Goal: Information Seeking & Learning: Learn about a topic

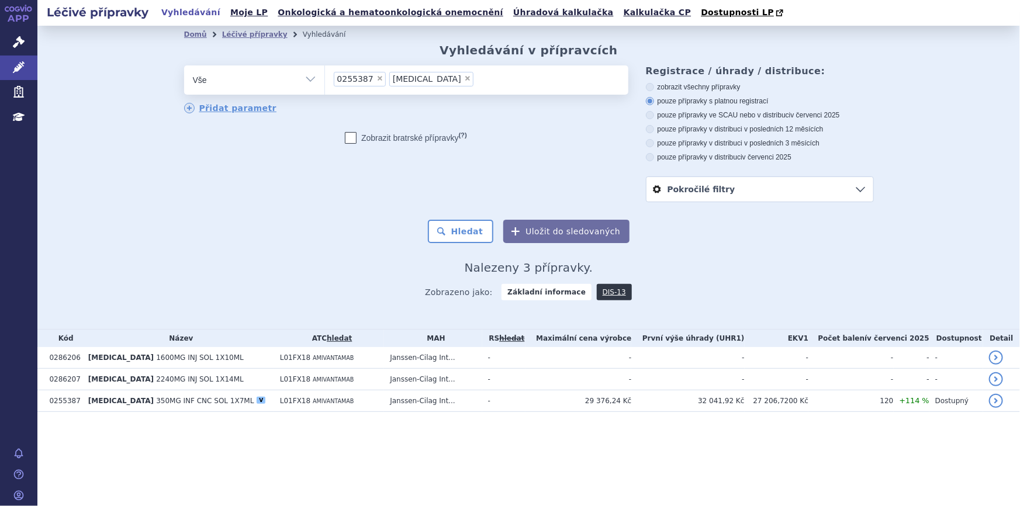
click at [377, 77] on span "×" at bounding box center [380, 78] width 7 height 7
click at [325, 77] on select "0255387 RYBREVANT" at bounding box center [325, 79] width 1 height 29
select select "RYBREVANT"
click at [408, 79] on span "×" at bounding box center [411, 78] width 7 height 7
click at [325, 79] on select "0255387 RYBREVANT" at bounding box center [325, 79] width 1 height 29
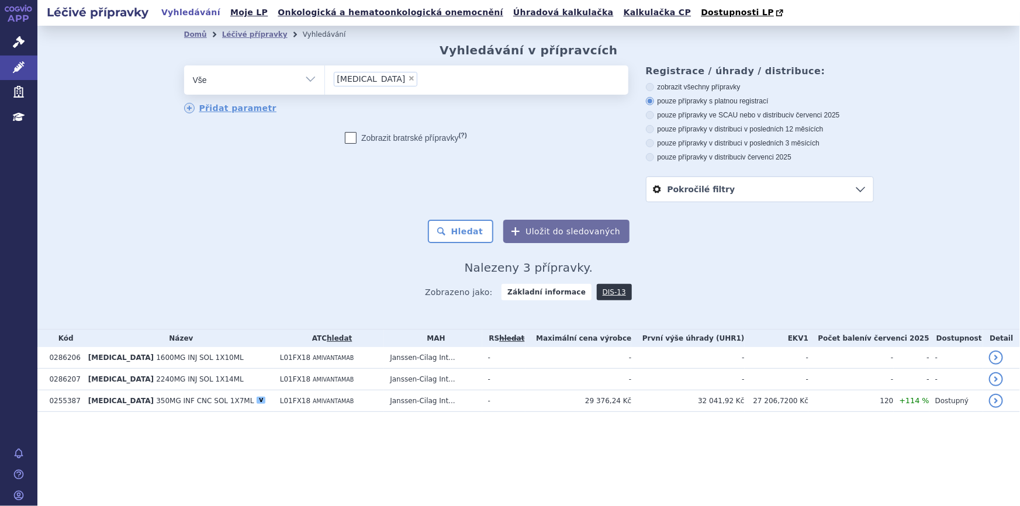
select select
type input "ke"
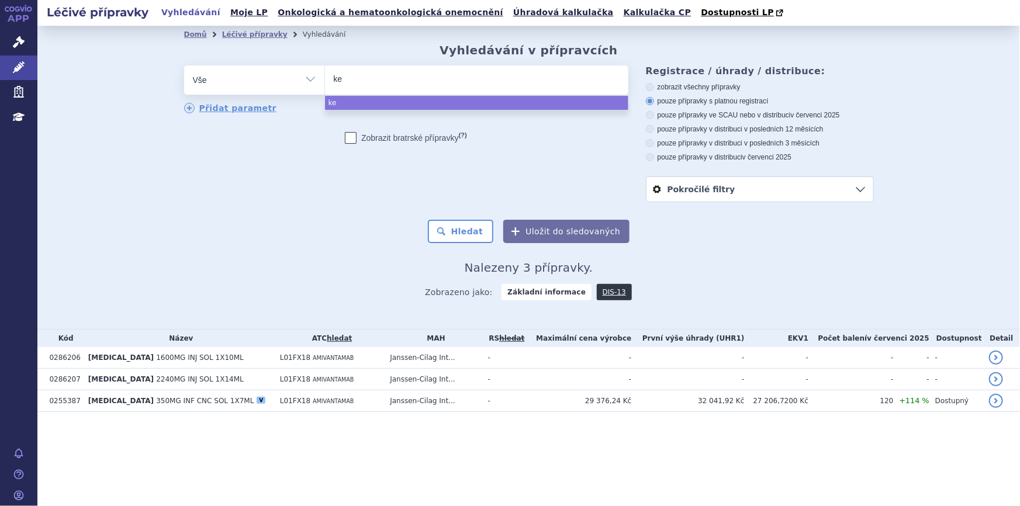
type input "key"
type input "keyt"
type input "keytrud"
type input "keytruda"
select select "keytruda"
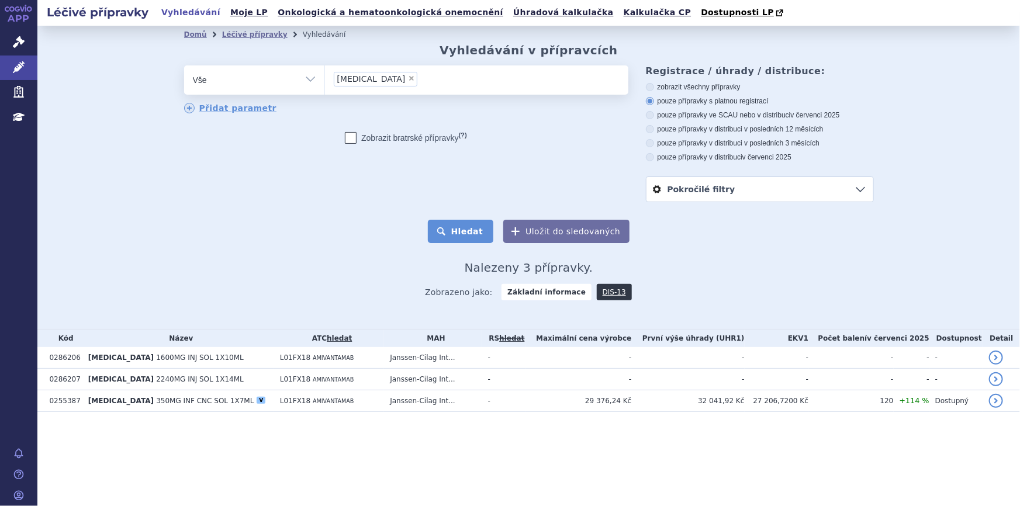
click at [459, 238] on button "Hledat" at bounding box center [461, 231] width 66 height 23
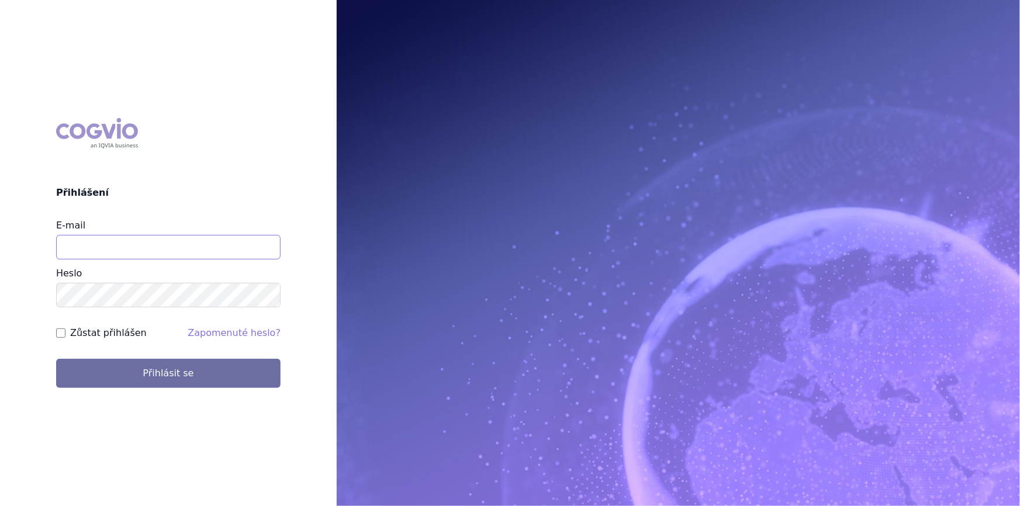
click at [223, 243] on input "E-mail" at bounding box center [168, 247] width 225 height 25
type input "nikola.odlozilikova@vzp.cz"
click at [56, 359] on button "Přihlásit se" at bounding box center [168, 373] width 225 height 29
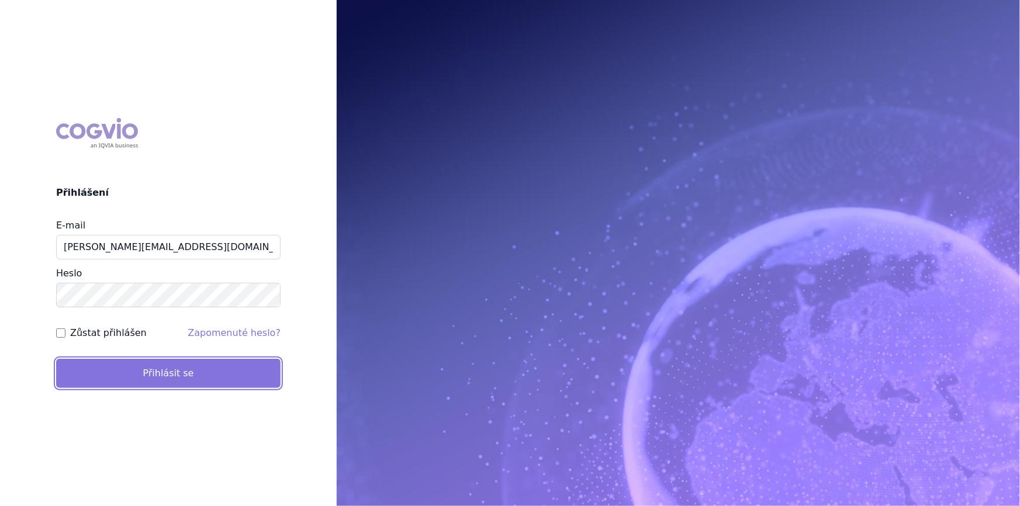
click at [163, 377] on button "Přihlásit se" at bounding box center [168, 373] width 225 height 29
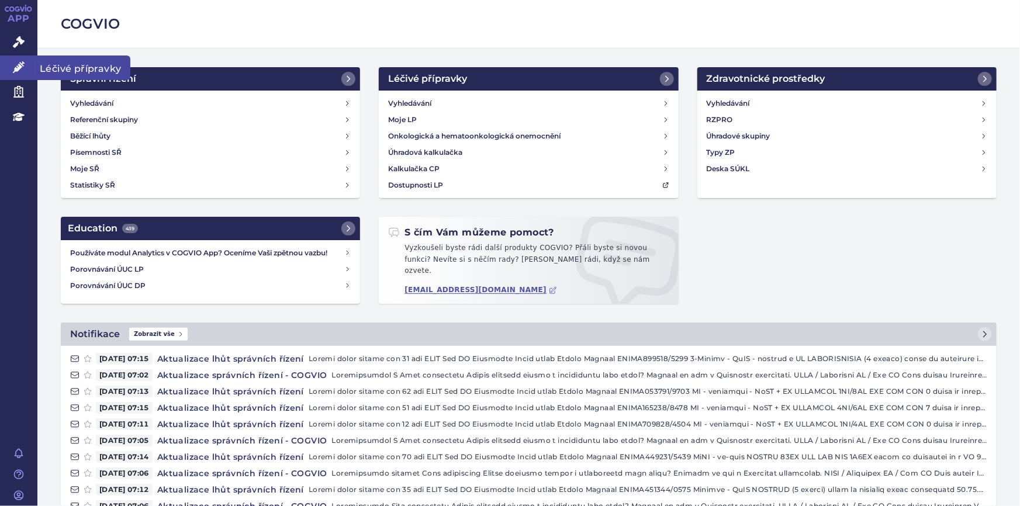
click at [16, 61] on icon at bounding box center [19, 67] width 12 height 12
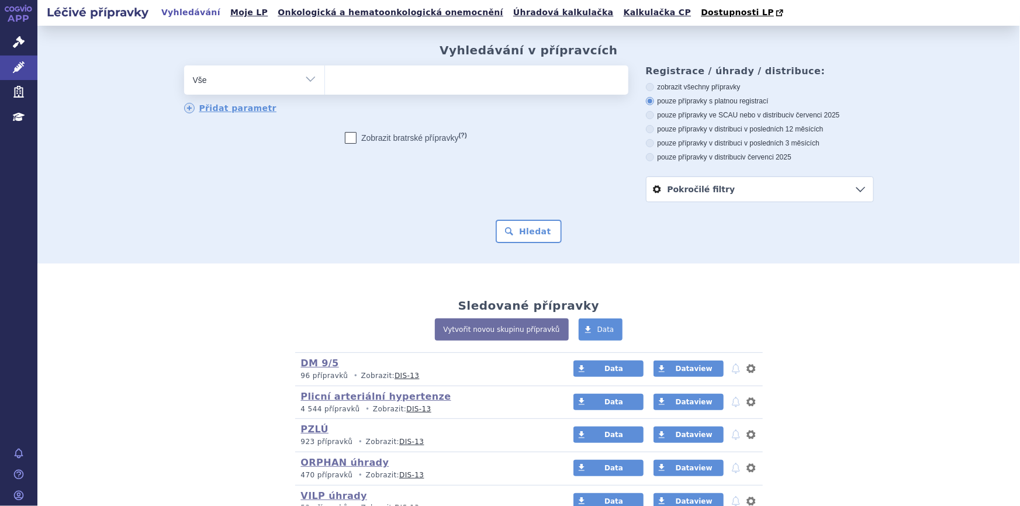
click at [337, 82] on ul at bounding box center [476, 77] width 303 height 25
click at [325, 82] on select at bounding box center [325, 79] width 1 height 29
click at [351, 82] on ul at bounding box center [476, 77] width 303 height 25
click at [325, 82] on select at bounding box center [325, 79] width 1 height 29
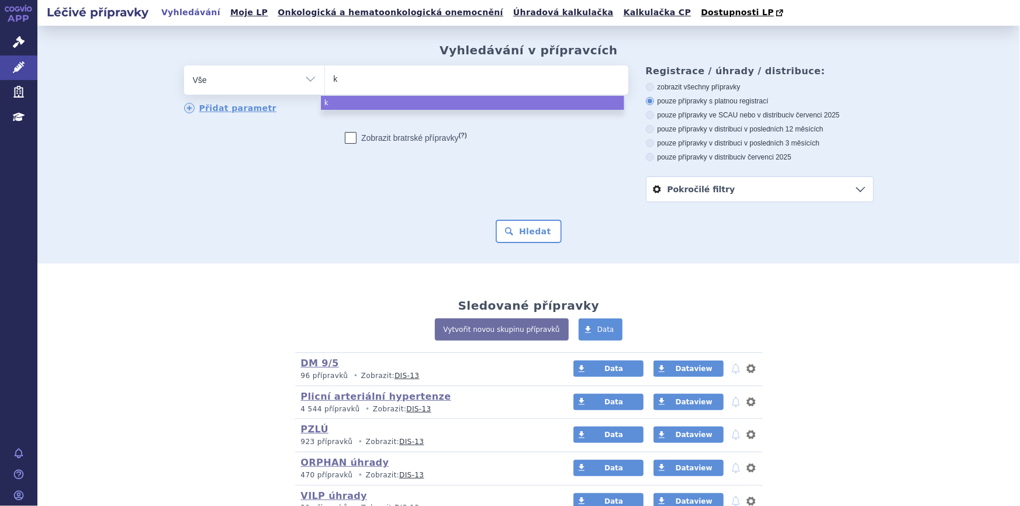
type input "ke"
type input "keytr"
type input "keytrud"
type input "keytruda"
select select "keytruda"
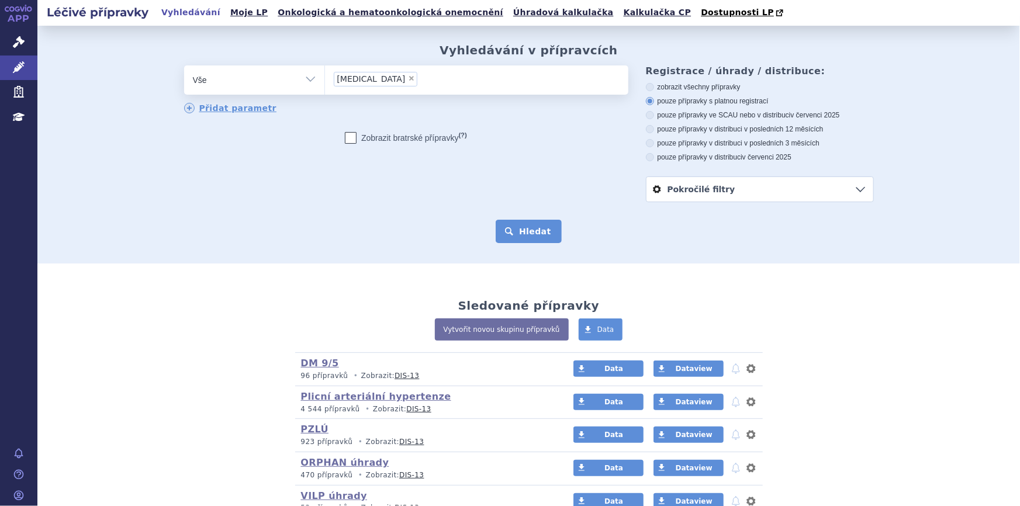
click at [537, 230] on button "Hledat" at bounding box center [529, 231] width 66 height 23
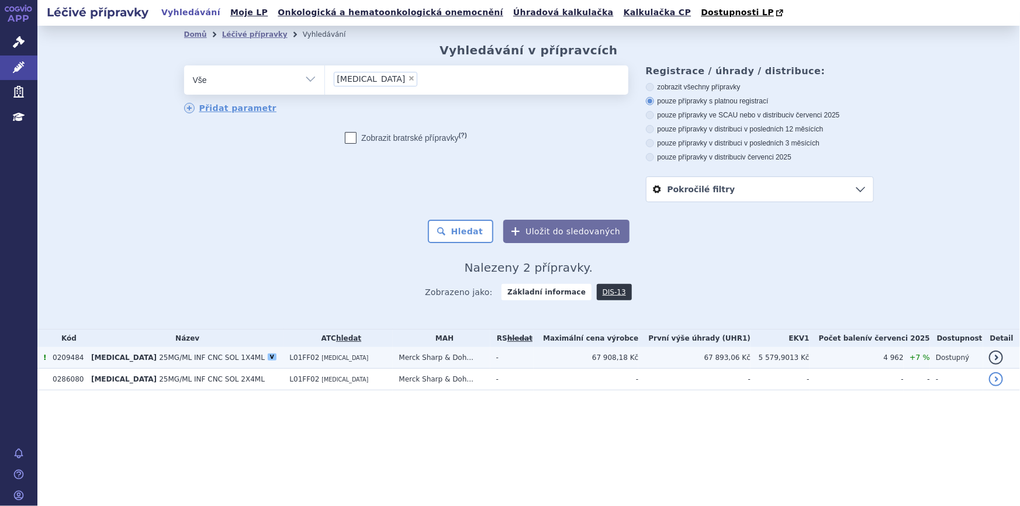
click at [210, 357] on span "25MG/ML INF CNC SOL 1X4ML" at bounding box center [212, 358] width 106 height 8
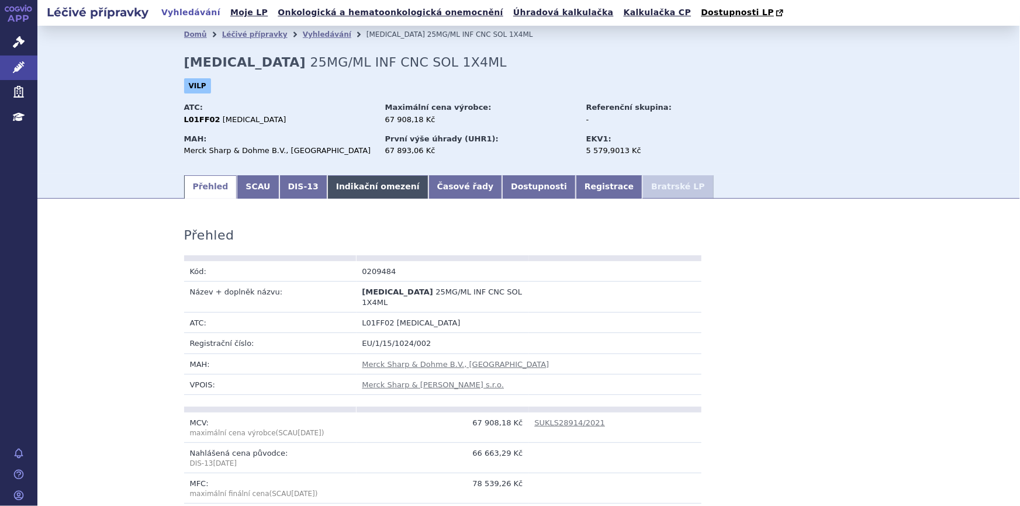
click at [336, 188] on link "Indikační omezení" at bounding box center [377, 186] width 101 height 23
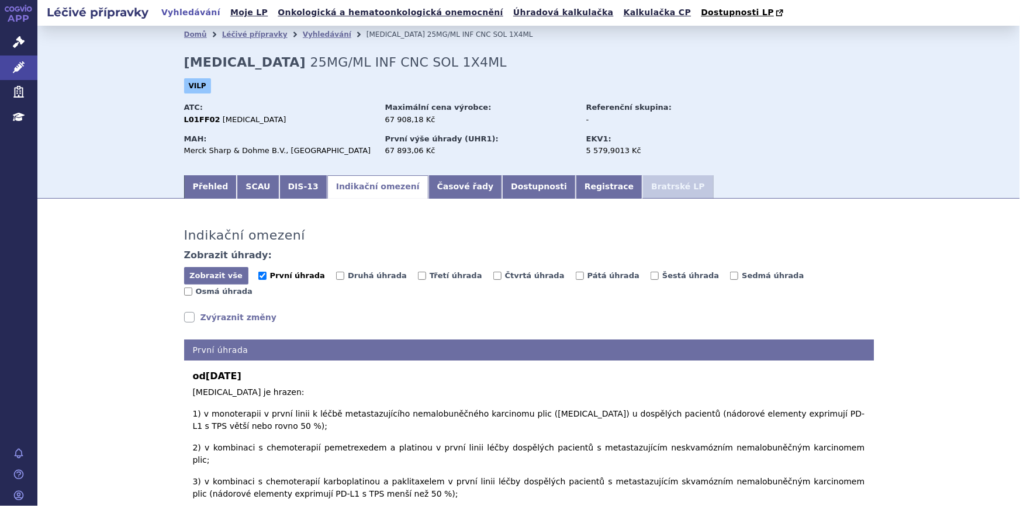
click at [261, 275] on input "První úhrada" at bounding box center [262, 276] width 8 height 8
checkbox input "false"
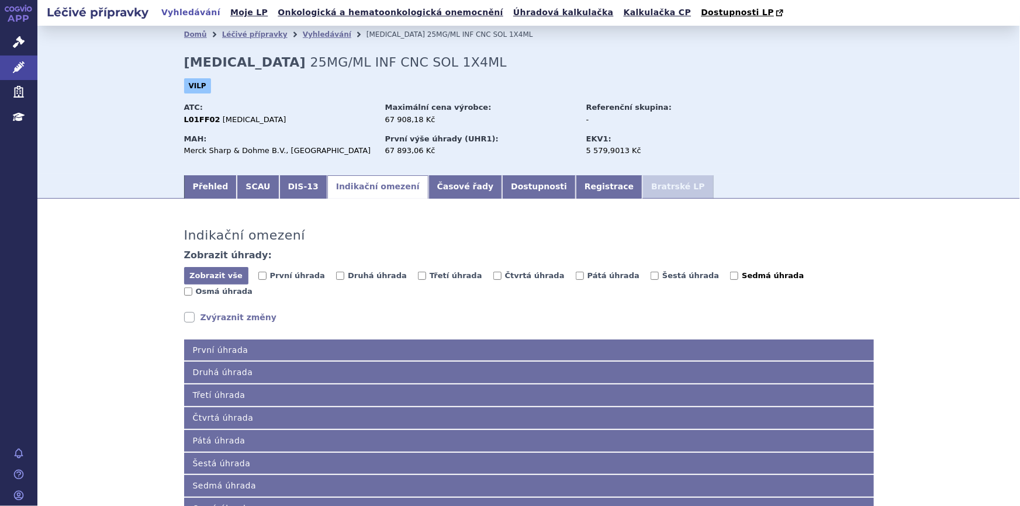
click at [742, 277] on span "Sedmá úhrada" at bounding box center [773, 275] width 62 height 9
click at [730, 277] on input "Sedmá úhrada" at bounding box center [734, 276] width 8 height 8
checkbox input "true"
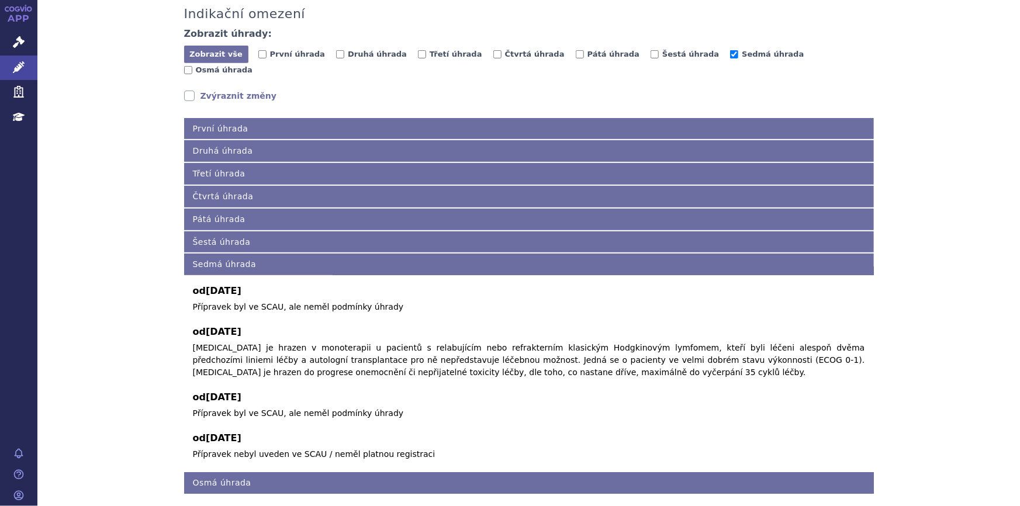
scroll to position [161, 0]
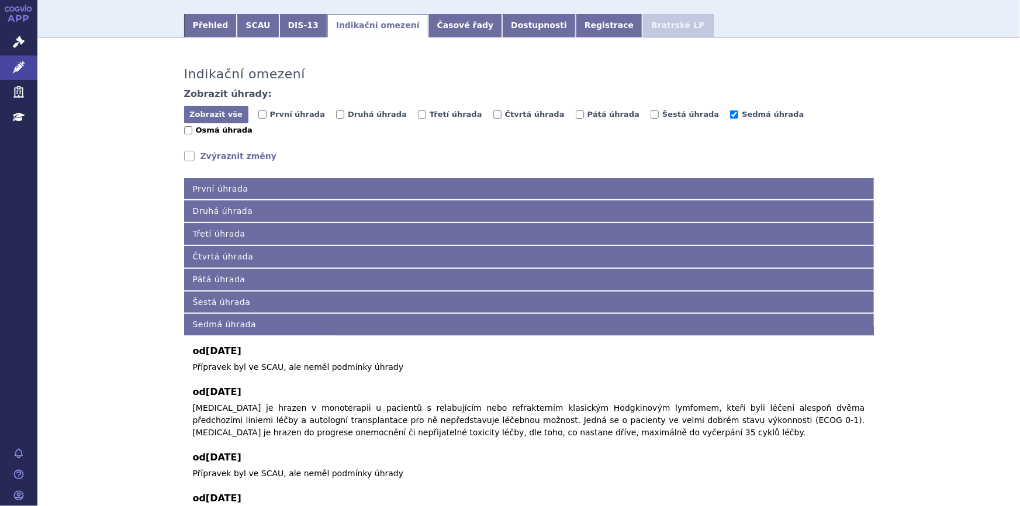
click at [253, 126] on span "Osmá úhrada" at bounding box center [224, 130] width 57 height 9
click at [192, 126] on input "Osmá úhrada" at bounding box center [188, 130] width 8 height 8
checkbox input "true"
click at [730, 119] on label "Sedmá úhrada" at bounding box center [767, 115] width 74 height 12
click at [730, 119] on input "Sedmá úhrada" at bounding box center [734, 115] width 8 height 8
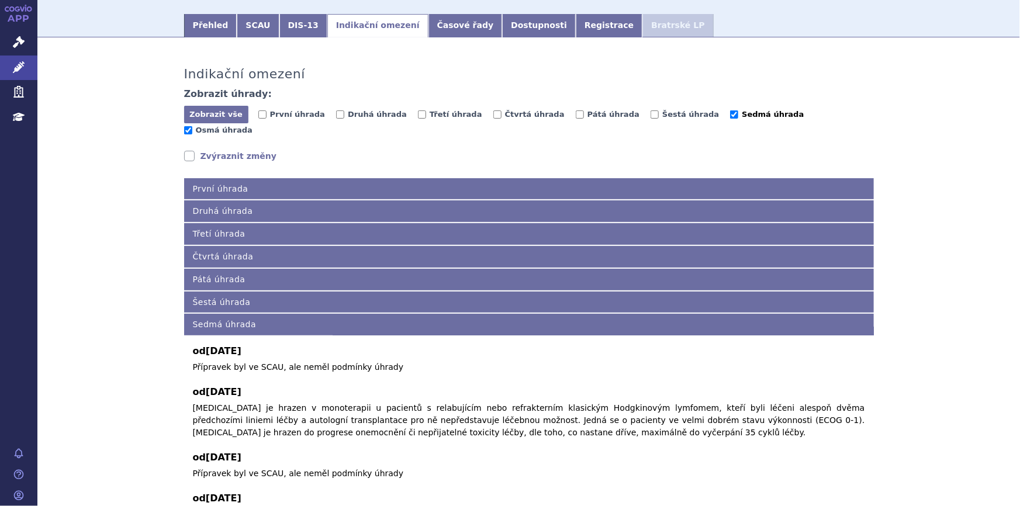
checkbox input "false"
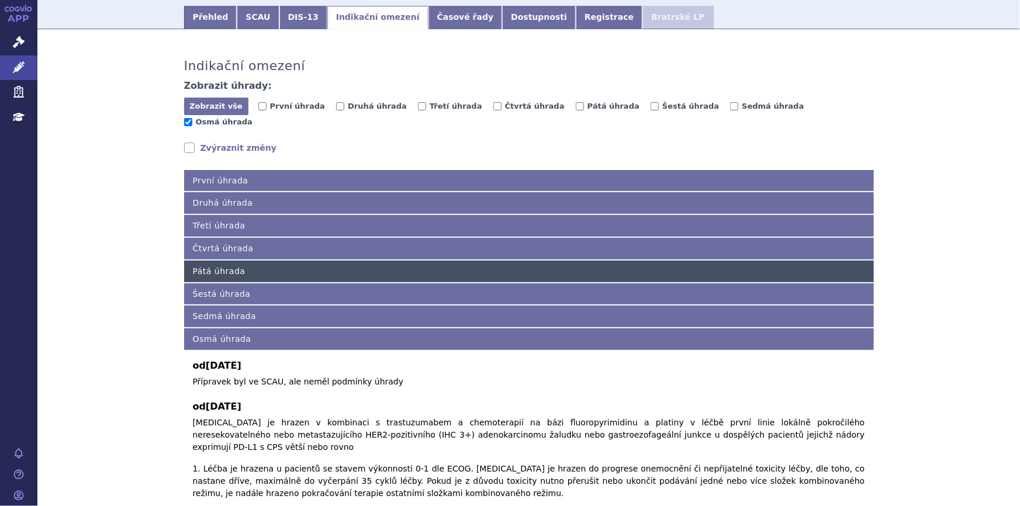
scroll to position [116, 0]
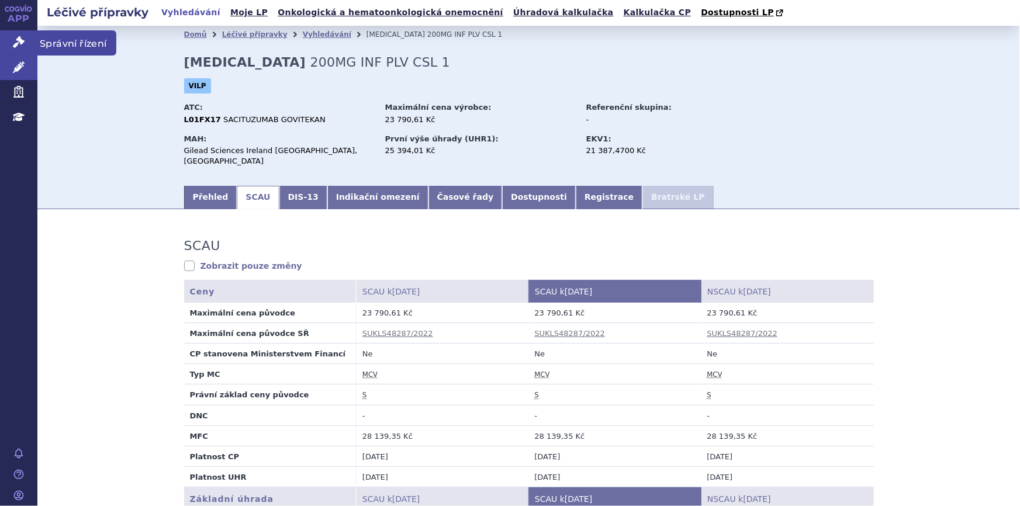
click at [22, 35] on link "Správní řízení" at bounding box center [18, 42] width 37 height 25
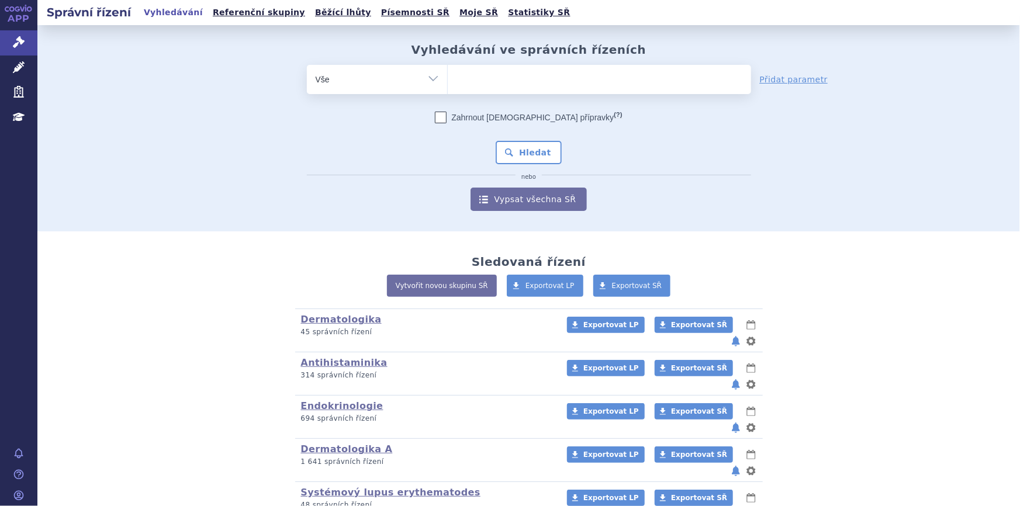
click at [479, 88] on ul at bounding box center [599, 77] width 303 height 25
click at [448, 88] on select at bounding box center [447, 78] width 1 height 29
paste input "SUKLS283424/2024"
type input "SUKLS283424/2024"
select select "SUKLS283424/2024"
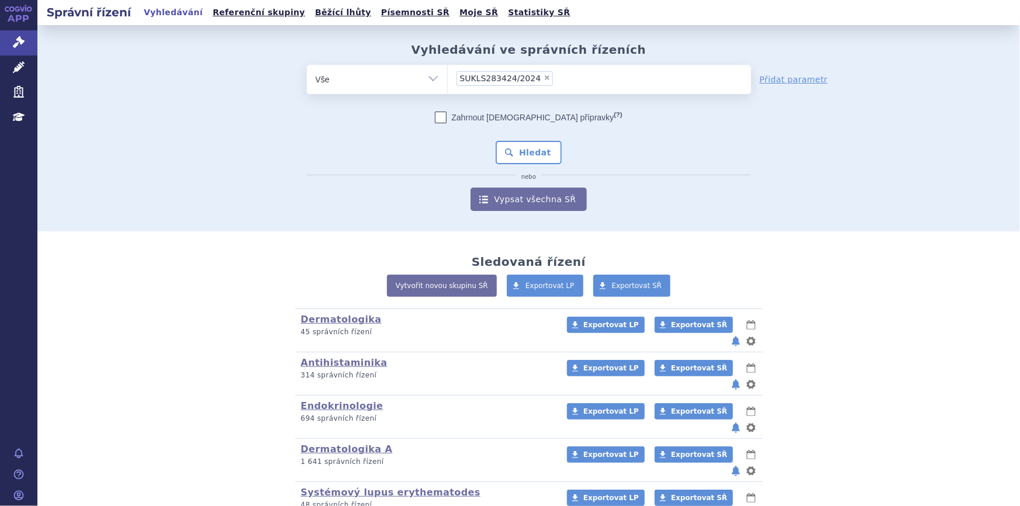
click at [498, 70] on ul "× SUKLS283424/2024" at bounding box center [599, 78] width 303 height 26
click at [448, 70] on select "SUKLS283424/2024" at bounding box center [447, 78] width 1 height 29
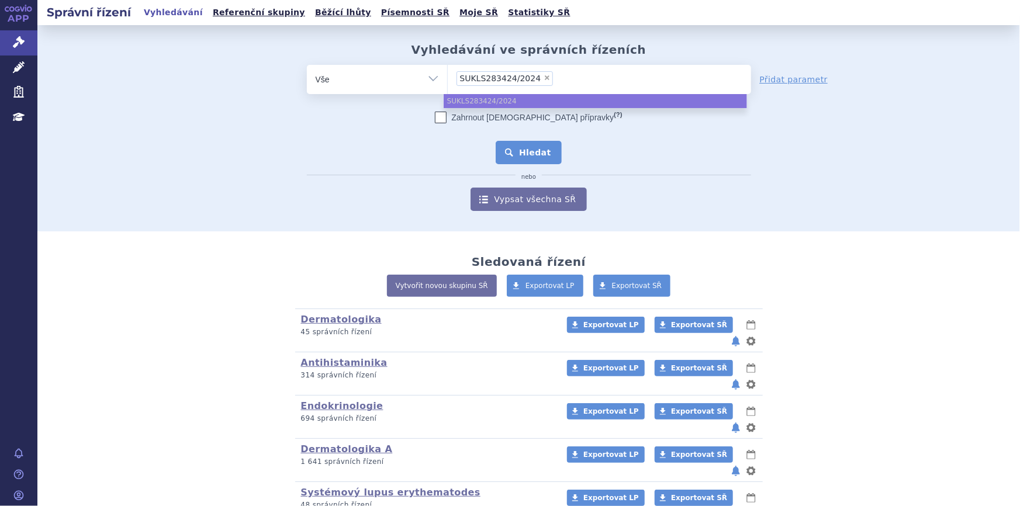
click at [540, 146] on button "Hledat" at bounding box center [529, 152] width 66 height 23
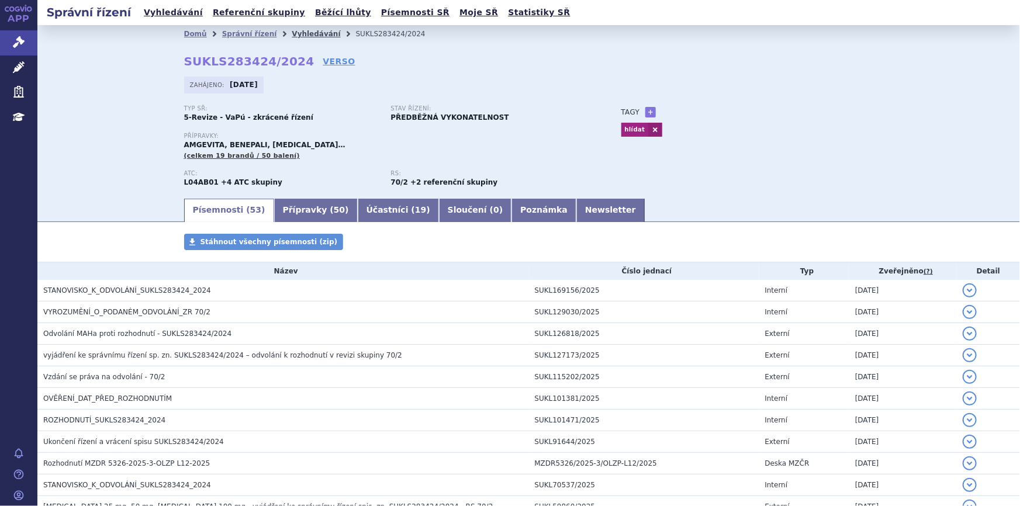
click at [292, 34] on link "Vyhledávání" at bounding box center [316, 34] width 49 height 8
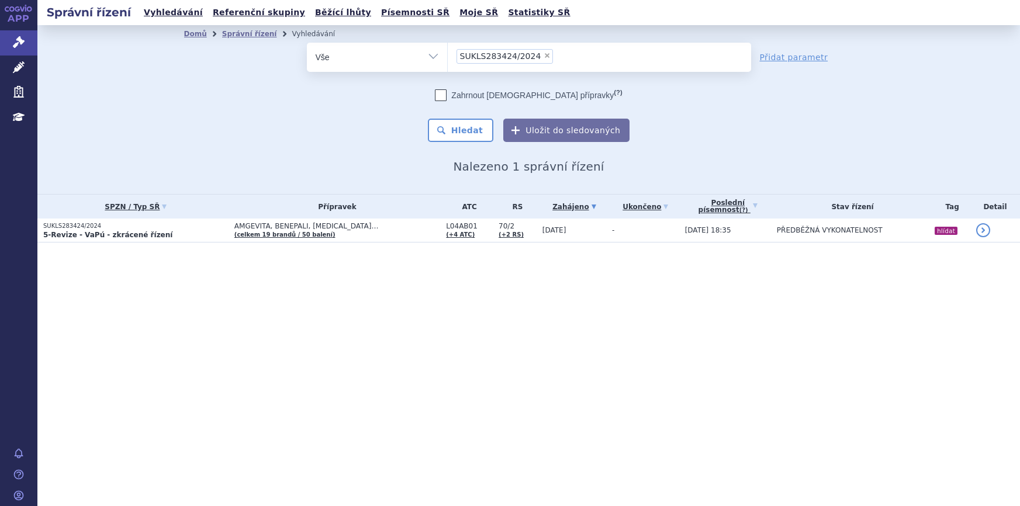
click at [544, 56] on span "×" at bounding box center [547, 55] width 7 height 7
click at [448, 56] on select "SUKLS283424/2024" at bounding box center [447, 56] width 1 height 29
select select
type input "SUKLS184738/2024"
select select "SUKLS184738/2024"
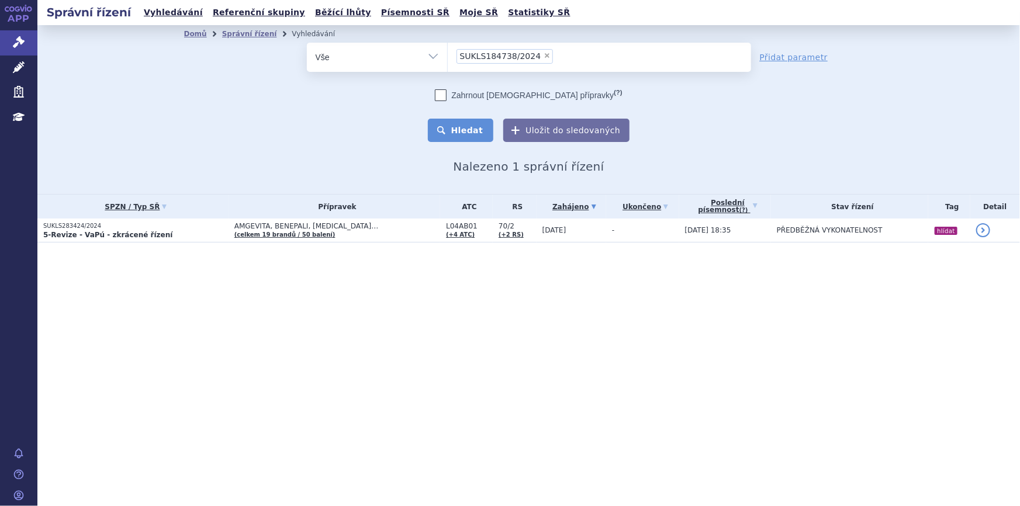
click at [468, 127] on button "Hledat" at bounding box center [461, 130] width 66 height 23
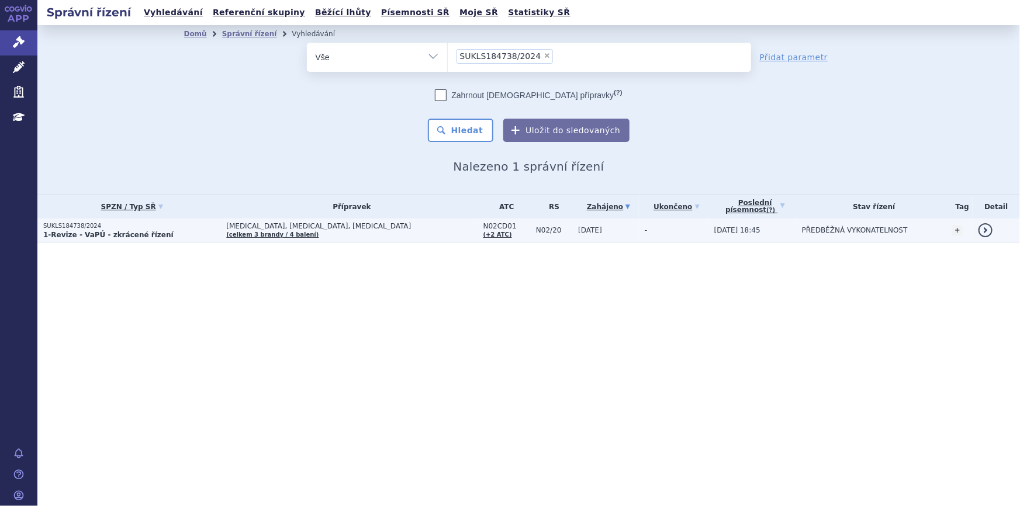
click at [374, 227] on span "AIMOVIG, AJOVY, EMGALITY" at bounding box center [351, 226] width 251 height 8
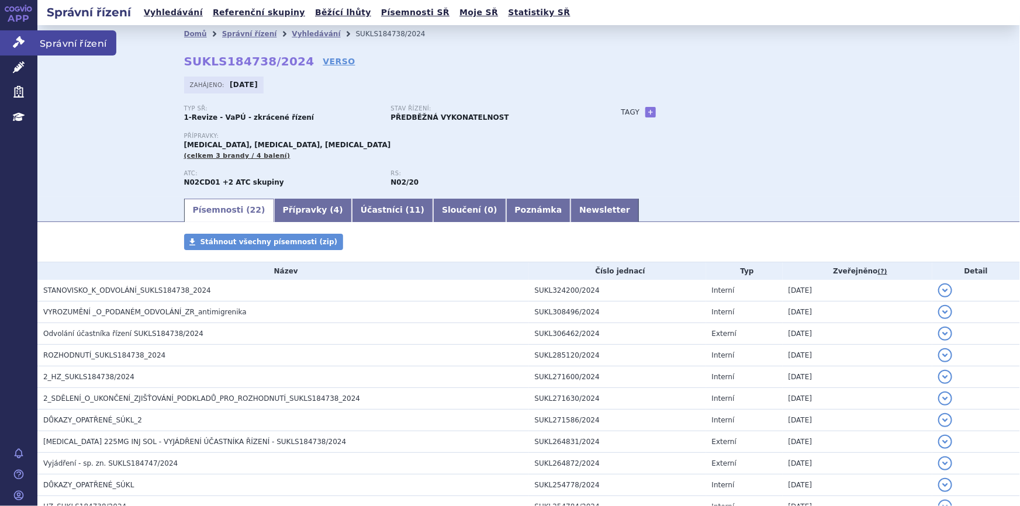
click at [18, 40] on icon at bounding box center [19, 42] width 12 height 12
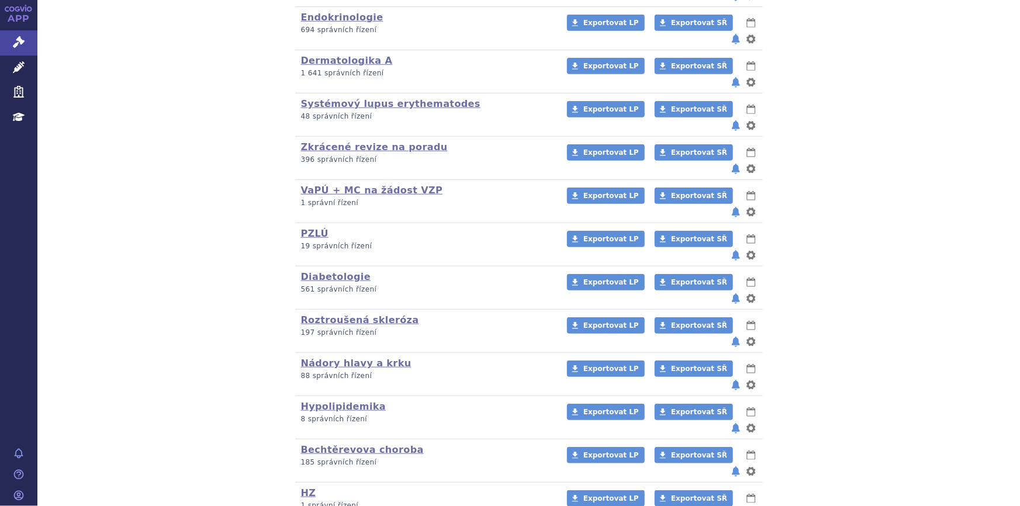
scroll to position [501, 0]
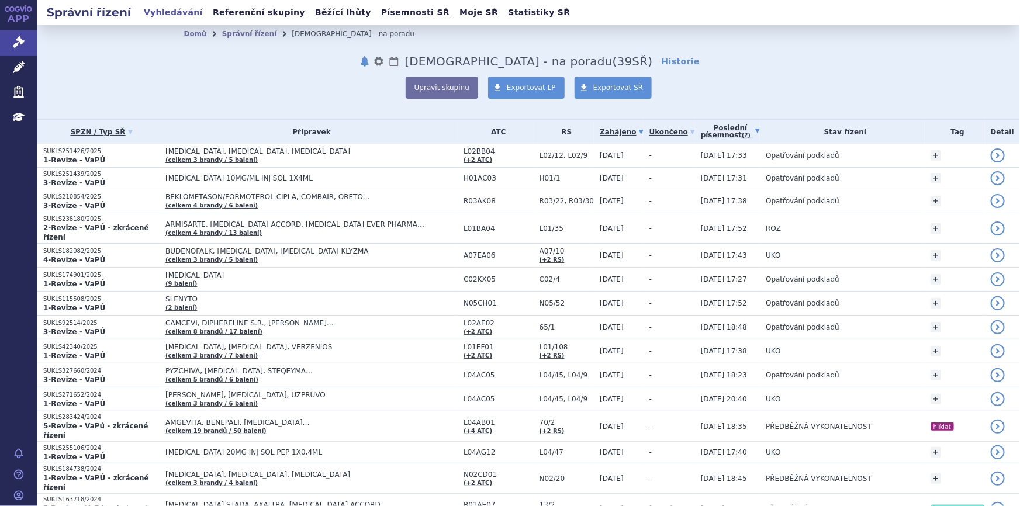
click at [713, 128] on link "Poslední písemnost (?)" at bounding box center [730, 132] width 59 height 24
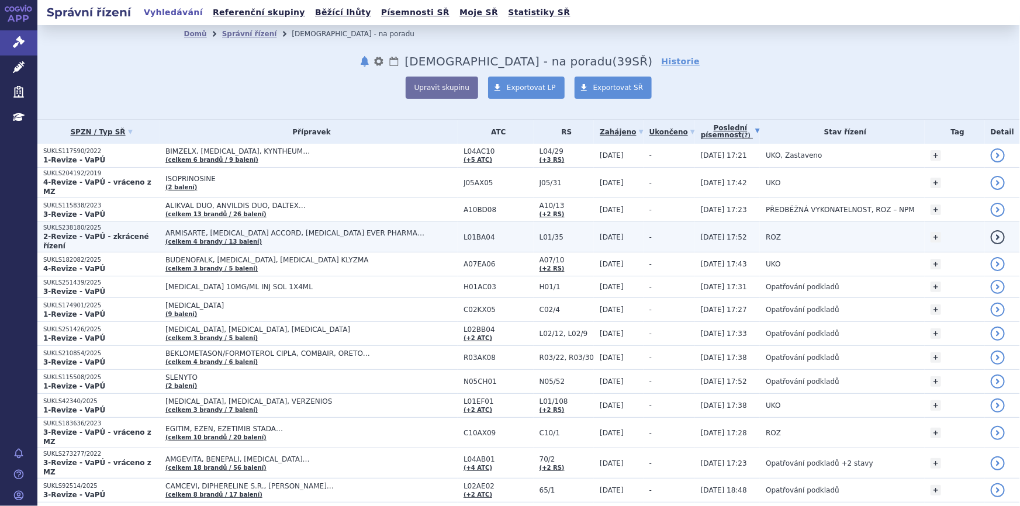
click at [378, 229] on span "ARMISARTE, PEMETREXED ACCORD, PEMETREXED EVER PHARMA…" at bounding box center [311, 233] width 292 height 8
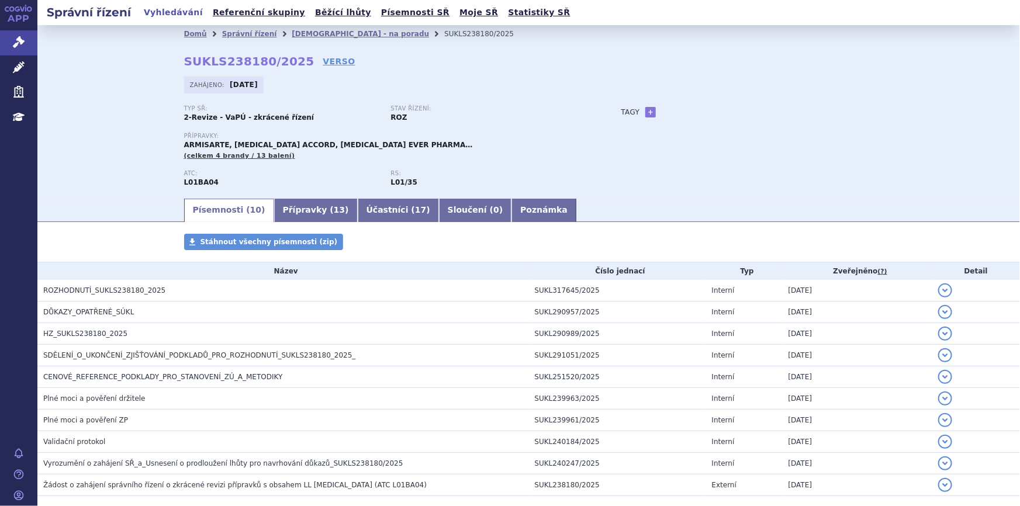
drag, startPoint x: 249, startPoint y: 32, endPoint x: 299, endPoint y: 42, distance: 50.8
click at [249, 32] on link "Správní řízení" at bounding box center [249, 34] width 55 height 8
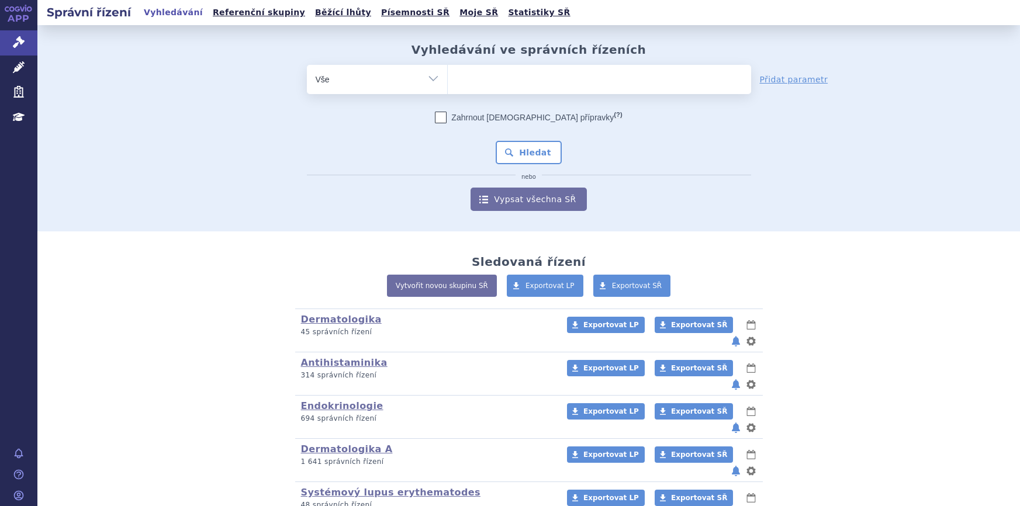
click at [496, 73] on ul at bounding box center [599, 77] width 303 height 25
click at [448, 73] on select at bounding box center [447, 78] width 1 height 29
paste input "SUKLS163756/2024"
type input "SUKLS163756/2024"
select select "SUKLS163756/2024"
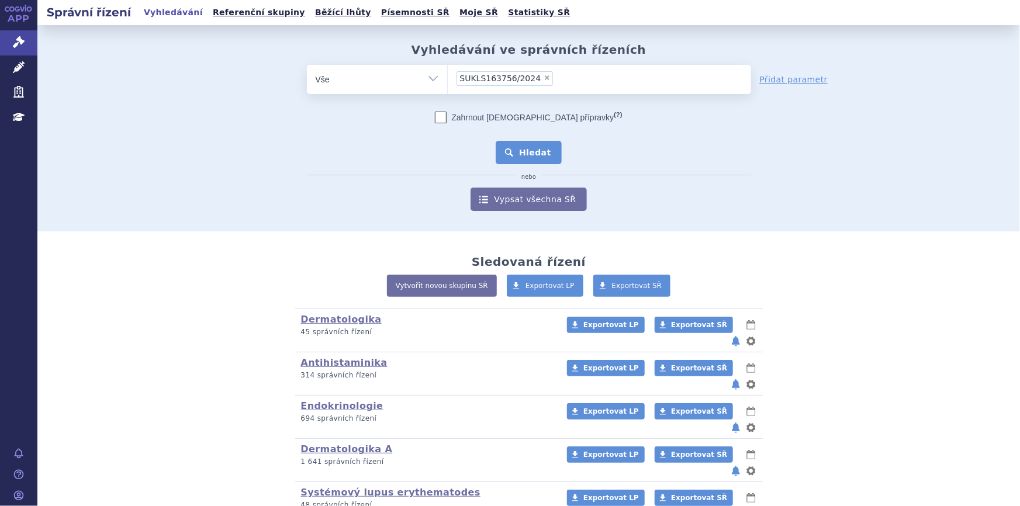
click at [522, 152] on button "Hledat" at bounding box center [529, 152] width 66 height 23
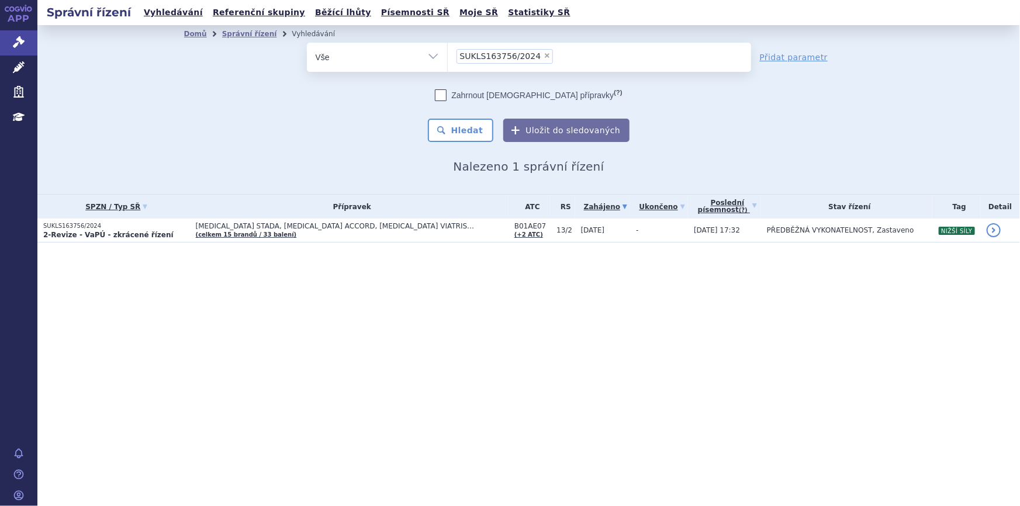
click at [392, 242] on table "SPZN / Typ SŘ Přípravek ATC RS Zahájeno (?) Tag -" at bounding box center [528, 219] width 983 height 48
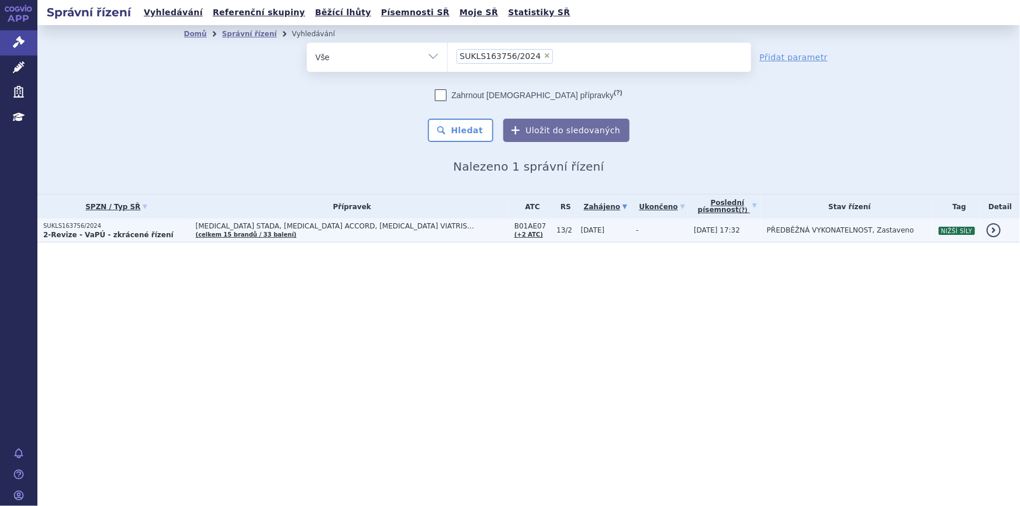
click at [382, 228] on span "[MEDICAL_DATA] STADA, [MEDICAL_DATA] ACCORD, [MEDICAL_DATA] VIATRIS…" at bounding box center [342, 226] width 292 height 8
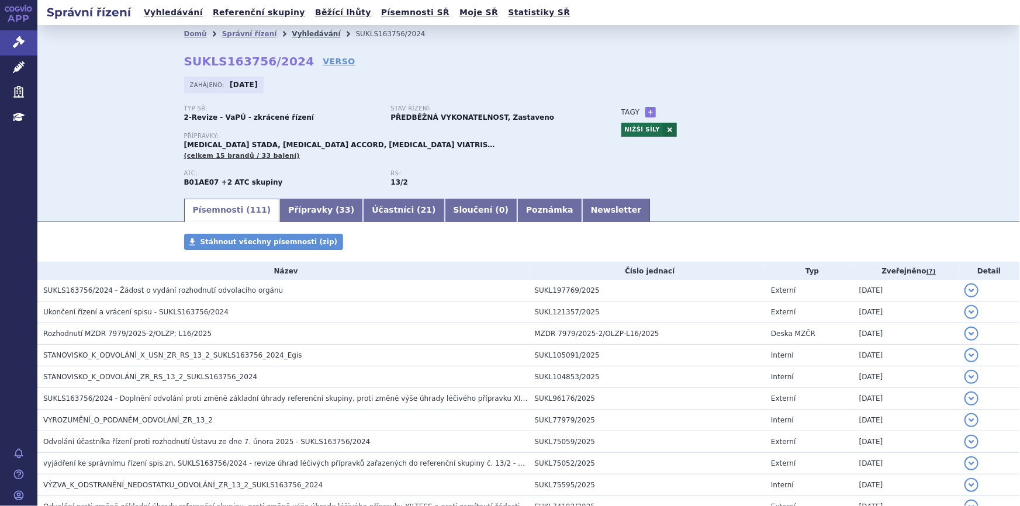
click at [295, 31] on link "Vyhledávání" at bounding box center [316, 34] width 49 height 8
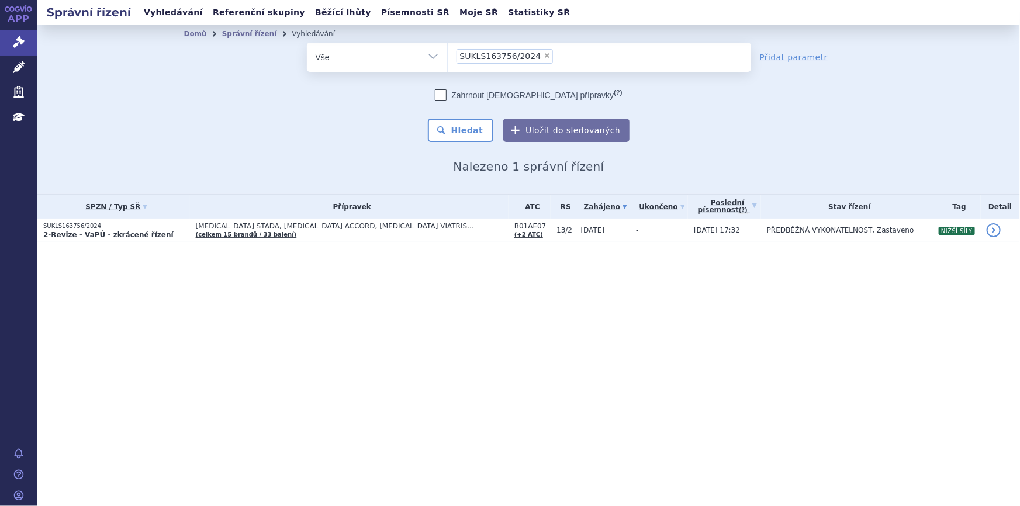
click at [544, 56] on span "×" at bounding box center [547, 55] width 7 height 7
click at [448, 56] on select "SUKLS163756/2024" at bounding box center [447, 56] width 1 height 29
select select
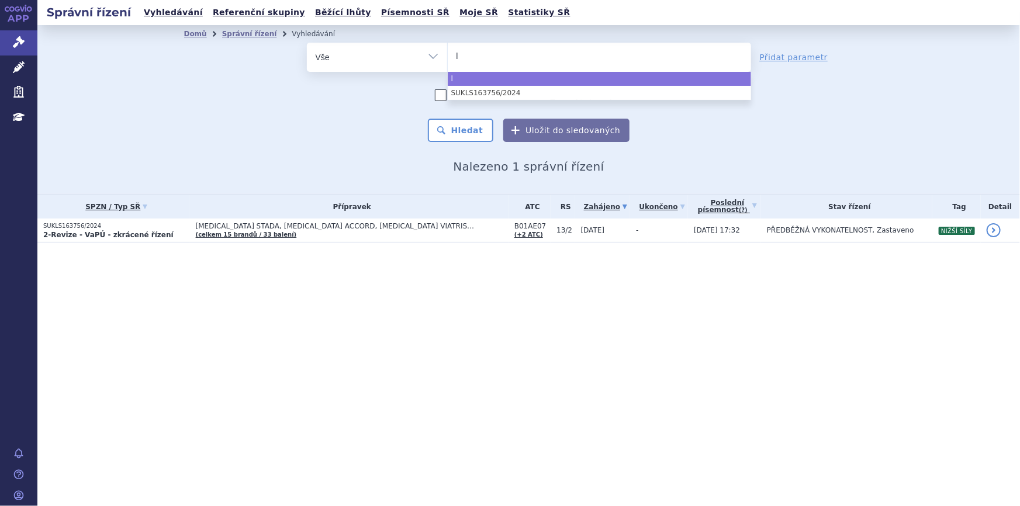
type input "ly"
type input "lyn"
type input "lynp"
type input "lynpa"
type input "lynpar"
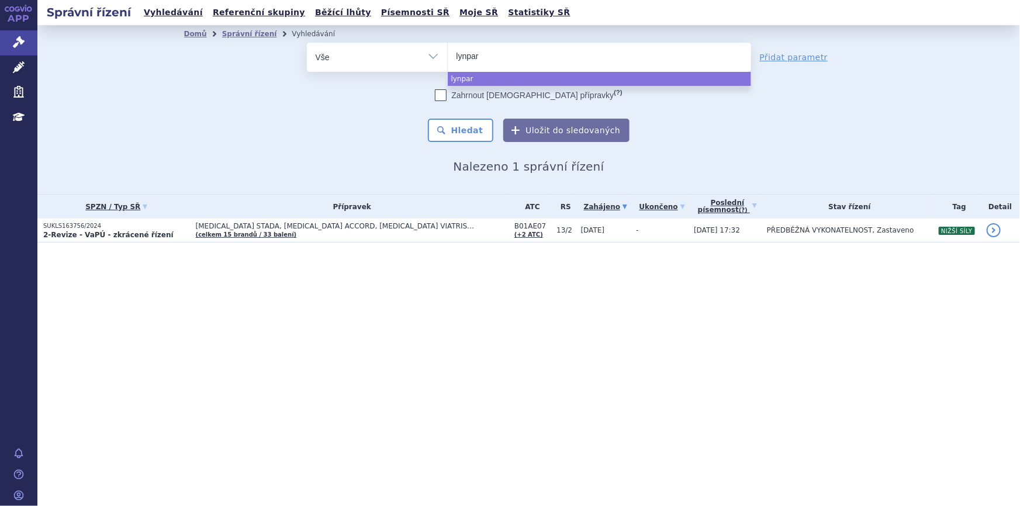
type input "lynpart"
type input "lynparta"
type input "lynpart"
type input "lynpar"
type input "[MEDICAL_DATA]"
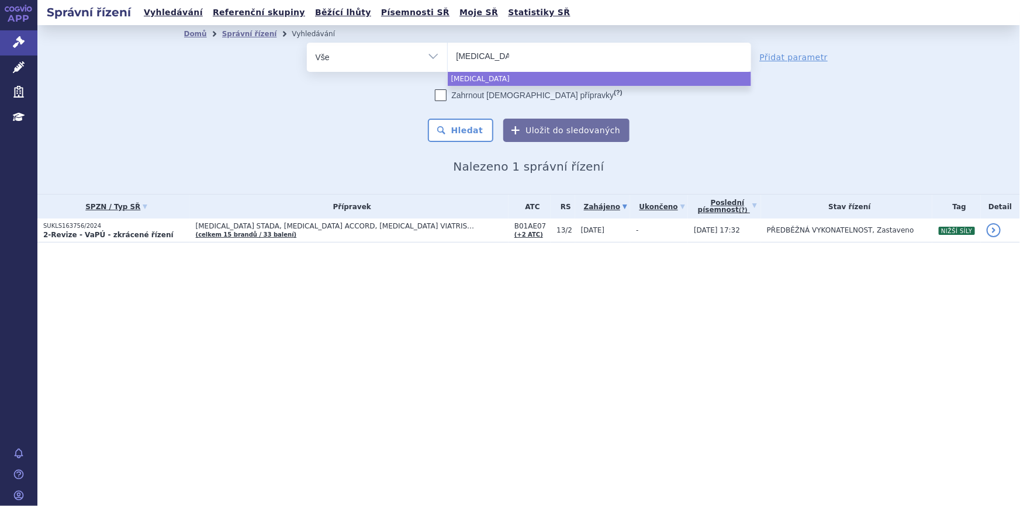
select select "lynparza"
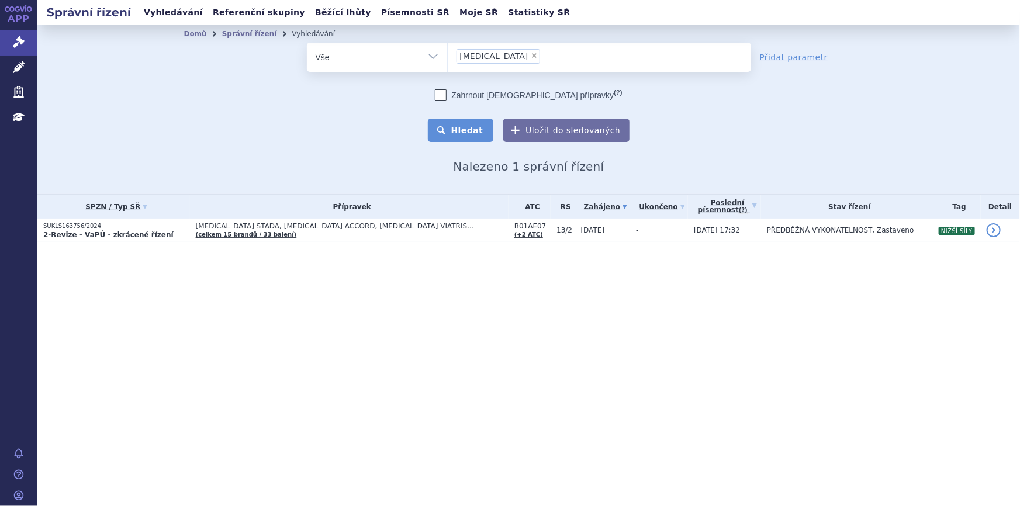
click at [482, 120] on button "Hledat" at bounding box center [461, 130] width 66 height 23
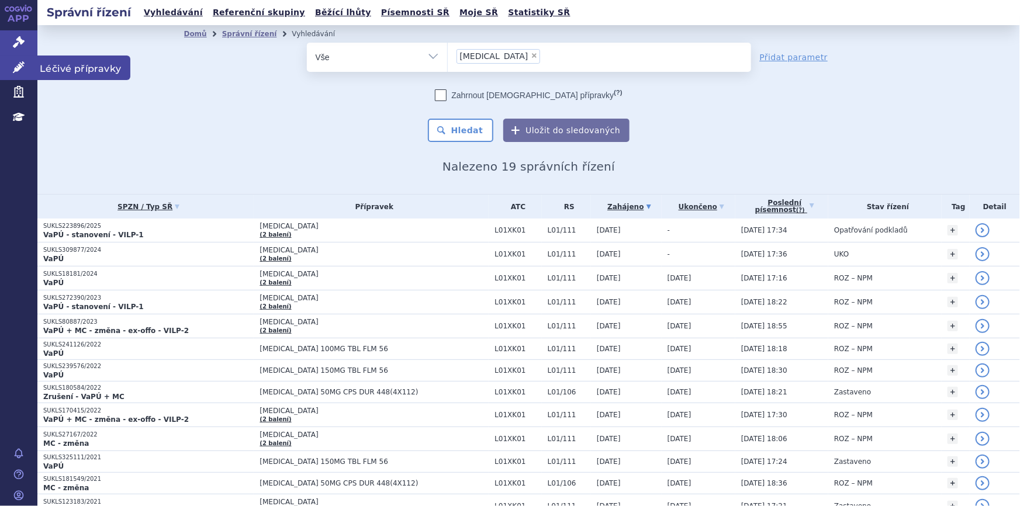
click at [17, 67] on icon at bounding box center [19, 67] width 12 height 12
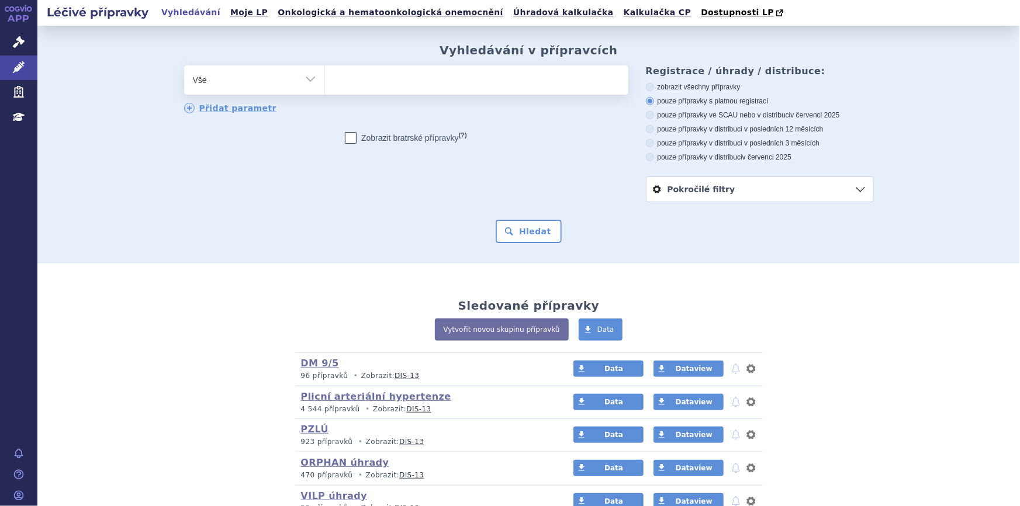
click at [474, 94] on span at bounding box center [476, 79] width 303 height 29
click at [325, 94] on select at bounding box center [325, 79] width 1 height 29
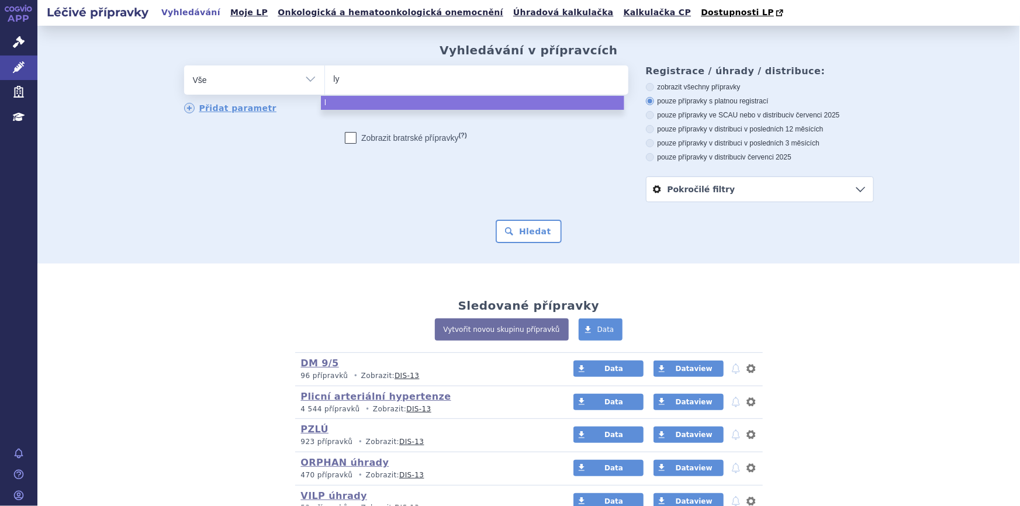
type input "lyn"
type input "lynp"
type input "lynpa"
type input "lynpar"
type input "lynparza"
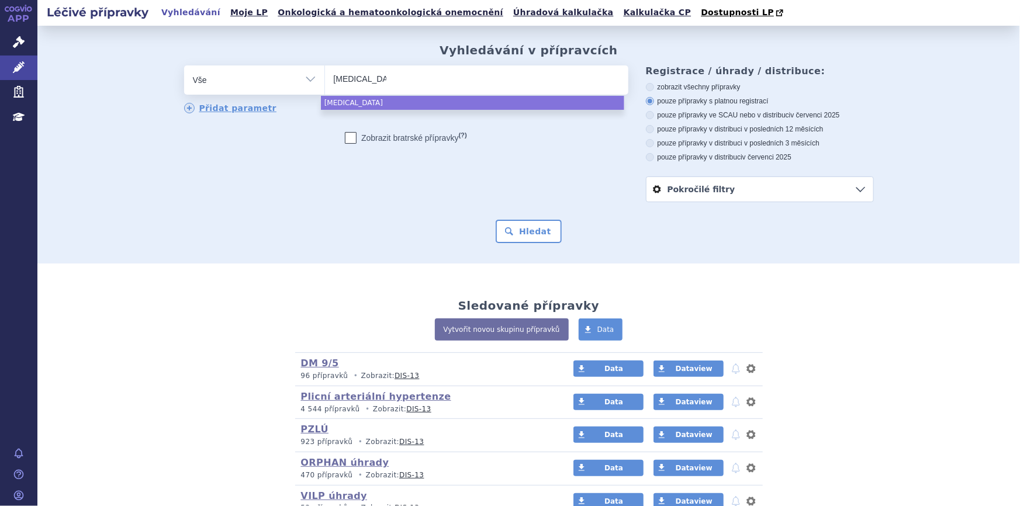
select select "lynparza"
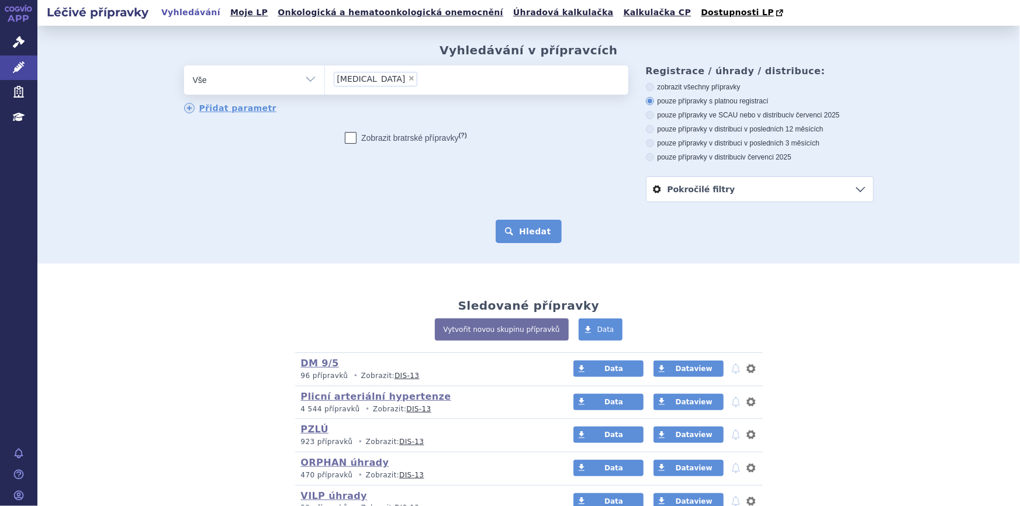
click at [504, 235] on button "Hledat" at bounding box center [529, 231] width 66 height 23
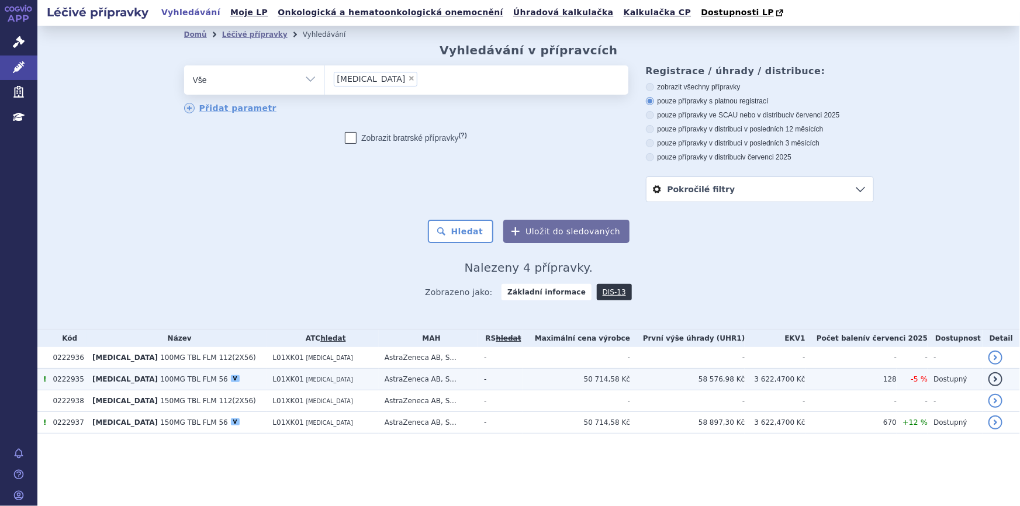
click at [322, 383] on td "L01XK01 OLAPARIB" at bounding box center [323, 380] width 112 height 22
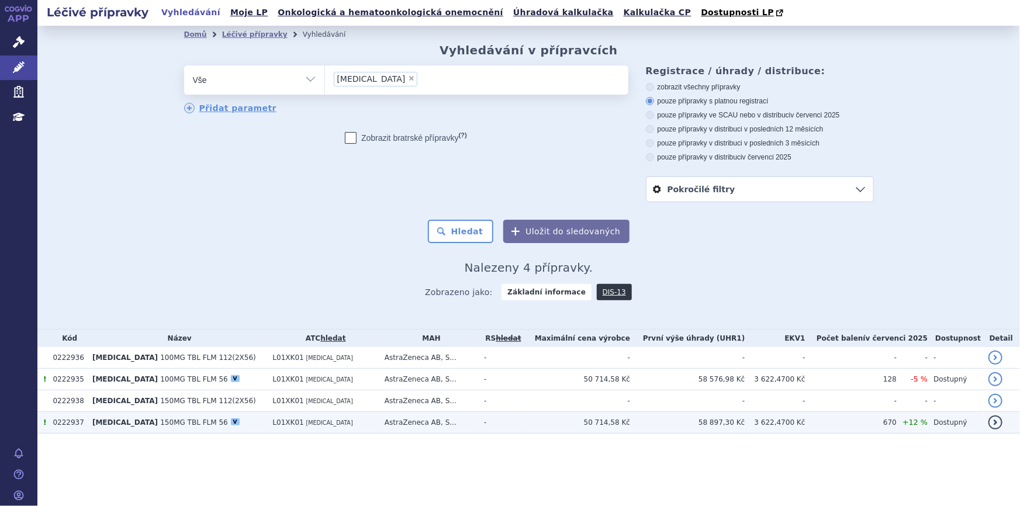
click at [267, 427] on td "L01XK01 OLAPARIB" at bounding box center [323, 423] width 112 height 22
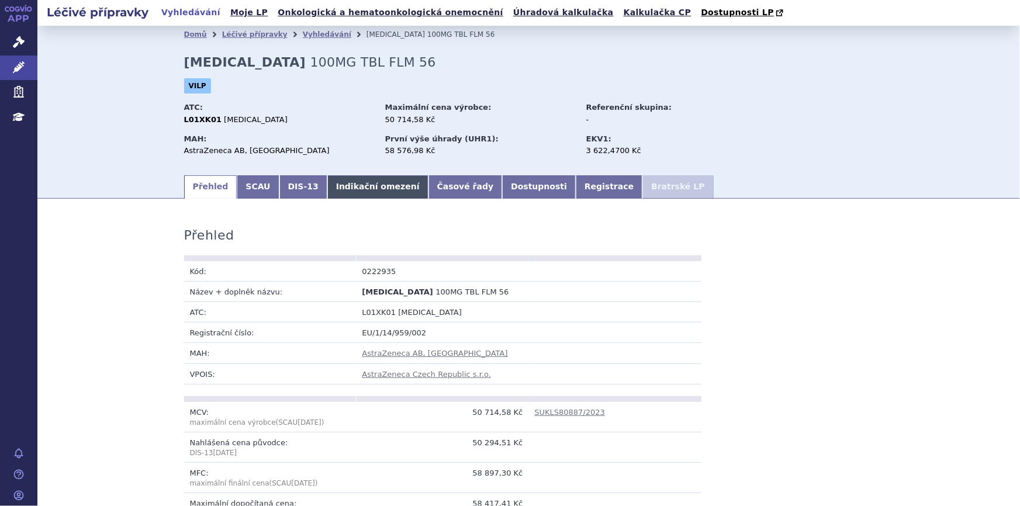
click at [344, 187] on link "Indikační omezení" at bounding box center [377, 186] width 101 height 23
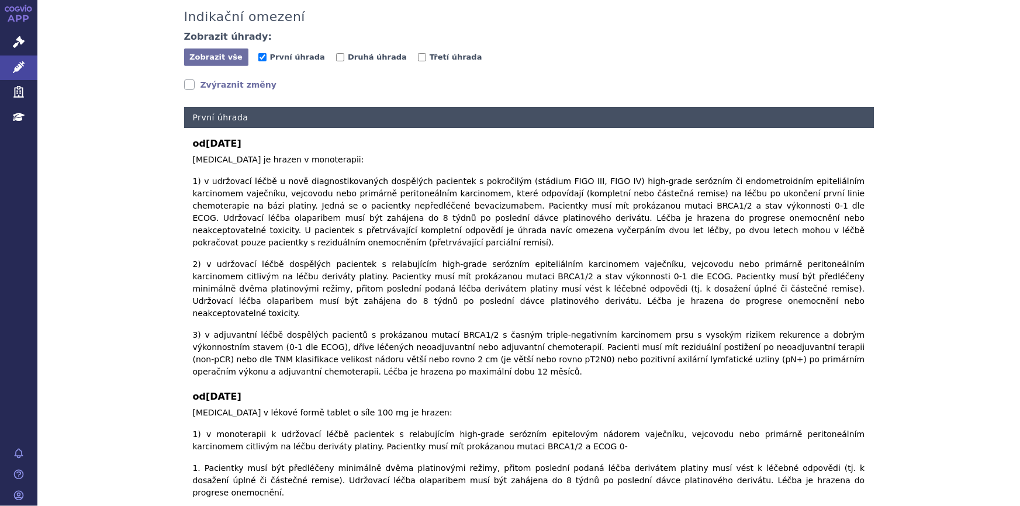
scroll to position [212, 0]
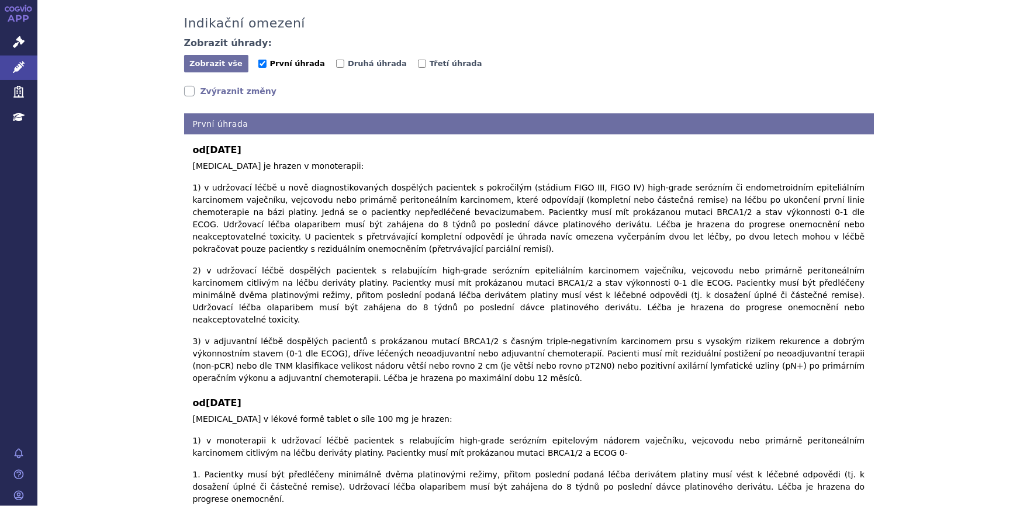
click at [263, 63] on label "První úhrada" at bounding box center [291, 64] width 67 height 12
click at [263, 63] on input "První úhrada" at bounding box center [262, 64] width 8 height 8
checkbox input "false"
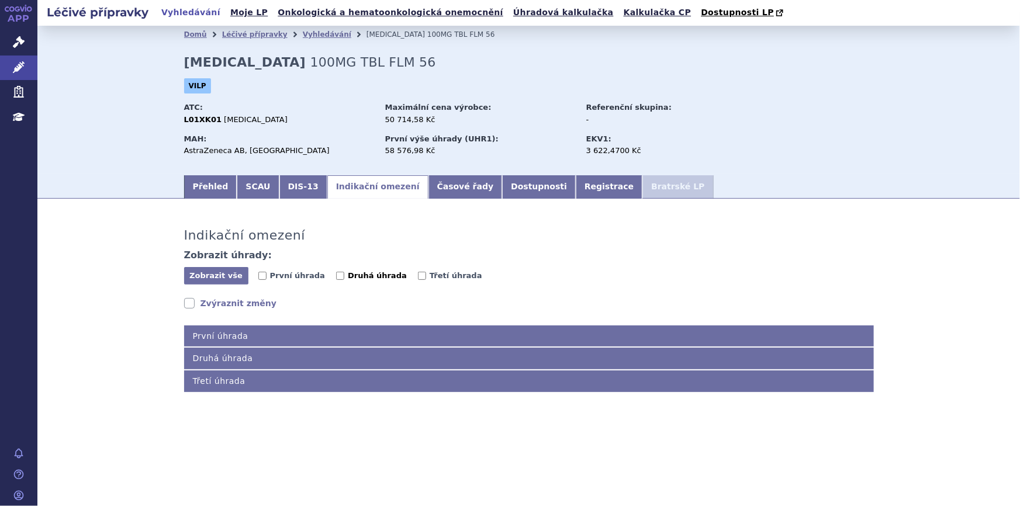
click at [348, 276] on span "Druhá úhrada" at bounding box center [377, 275] width 59 height 9
click at [340, 276] on input "Druhá úhrada" at bounding box center [340, 276] width 8 height 8
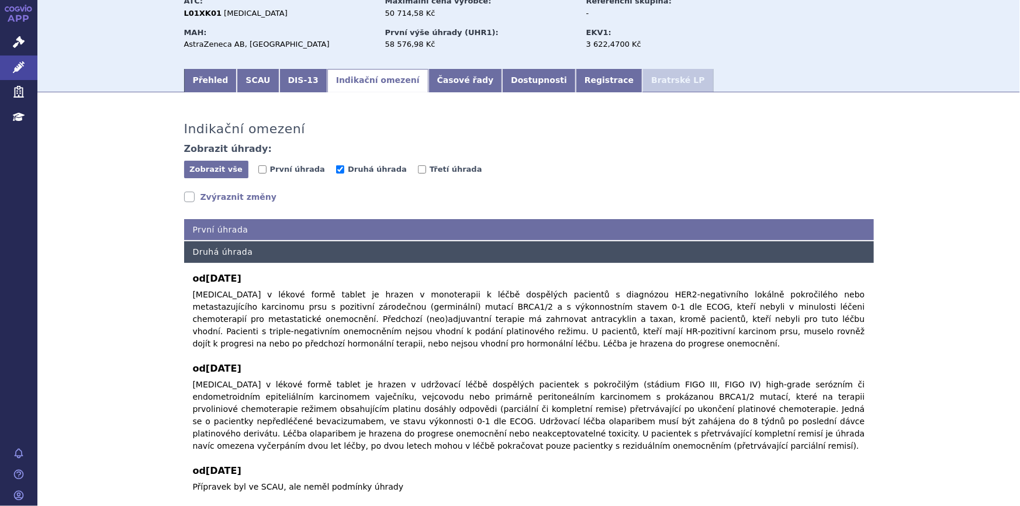
scroll to position [106, 0]
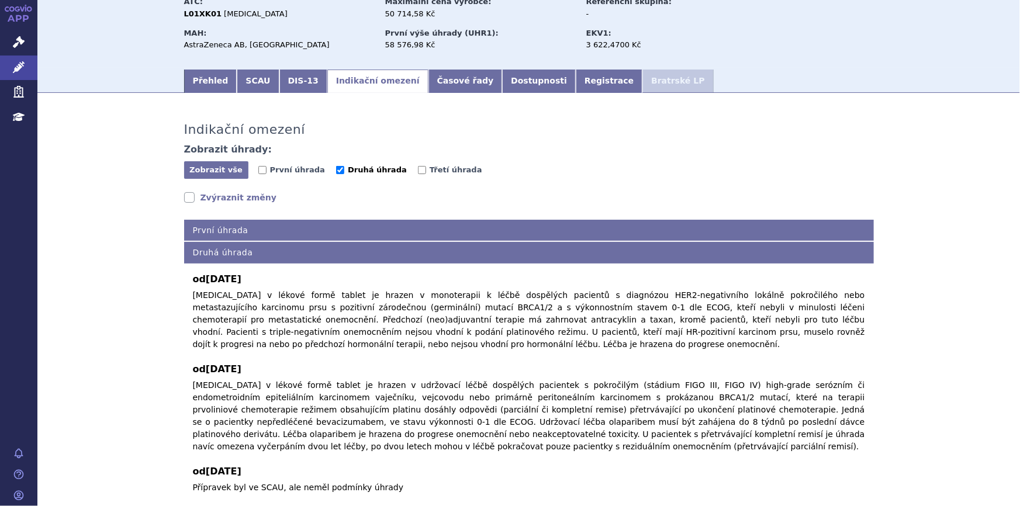
click at [336, 170] on input "Druhá úhrada" at bounding box center [340, 170] width 8 height 8
checkbox input "false"
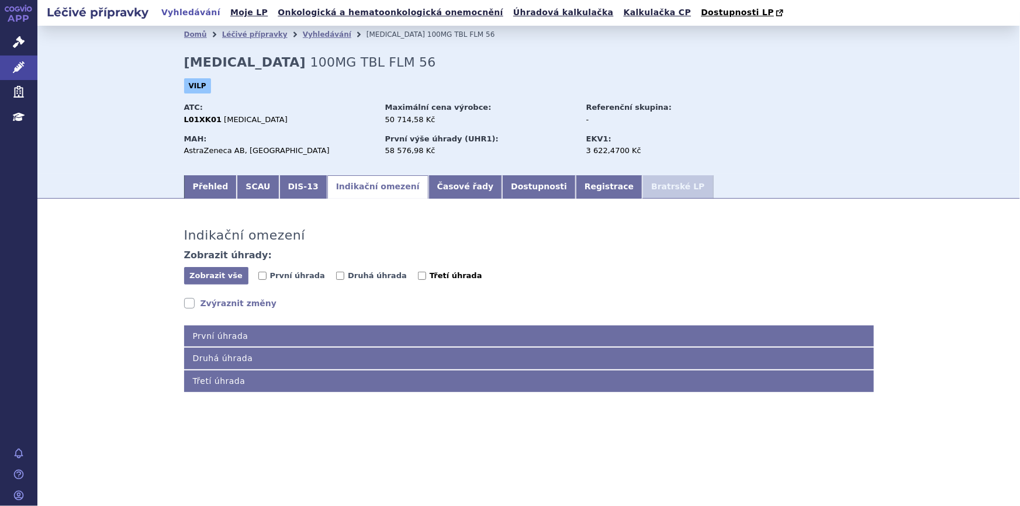
click at [418, 280] on input "Třetí úhrada" at bounding box center [422, 276] width 8 height 8
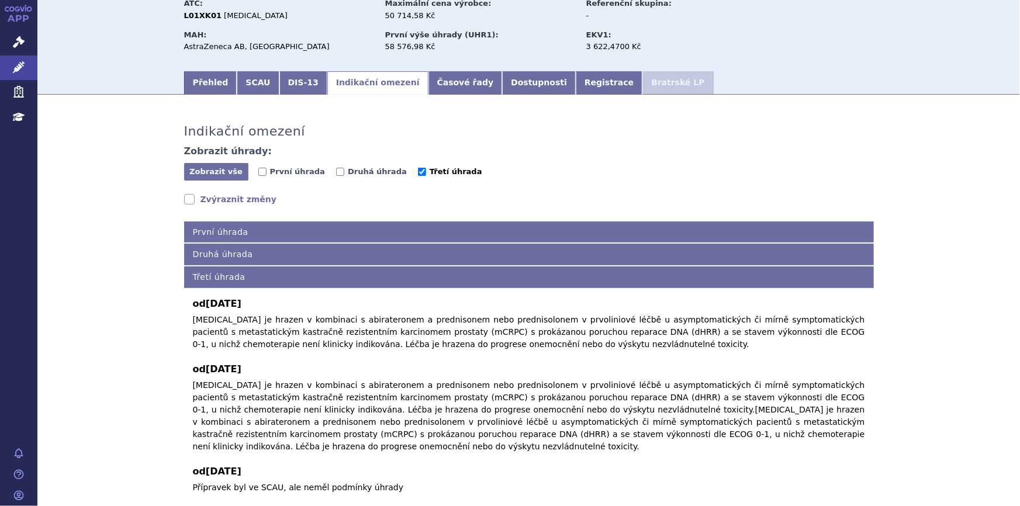
scroll to position [106, 0]
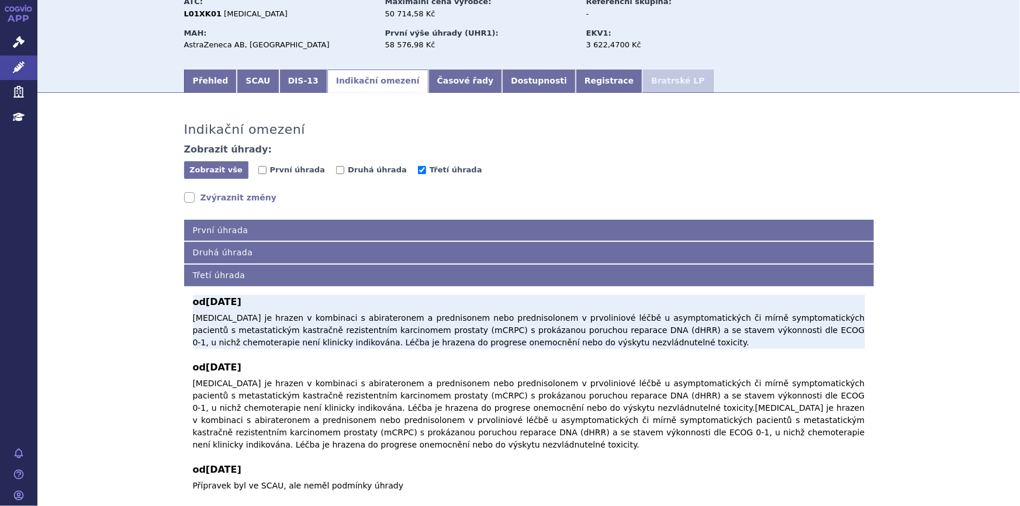
click at [405, 330] on p "[MEDICAL_DATA] je hrazen v kombinaci s abirateronem a prednisonem nebo predniso…" at bounding box center [529, 330] width 672 height 37
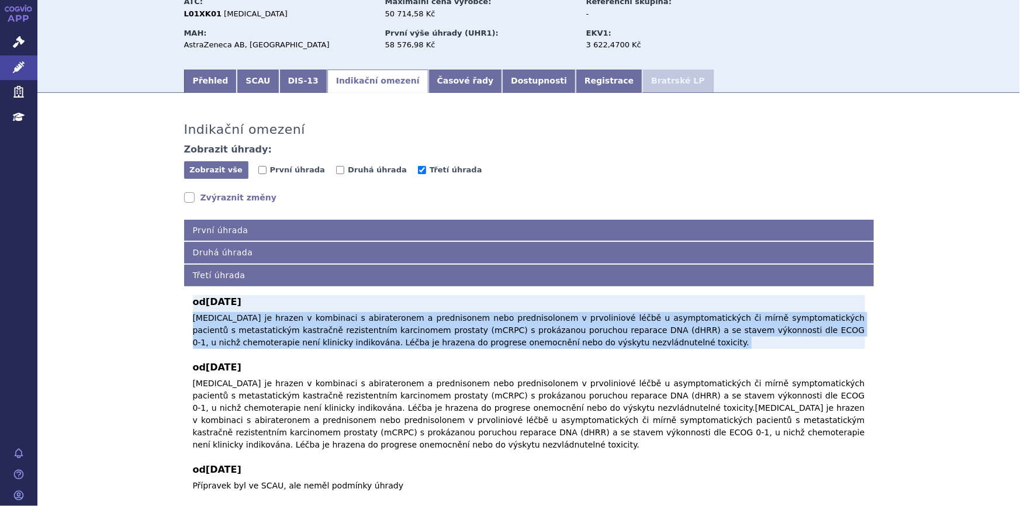
click at [405, 330] on p "[MEDICAL_DATA] je hrazen v kombinaci s abirateronem a prednisonem nebo predniso…" at bounding box center [529, 330] width 672 height 37
copy div "[MEDICAL_DATA] je hrazen v kombinaci s abirateronem a prednisonem nebo predniso…"
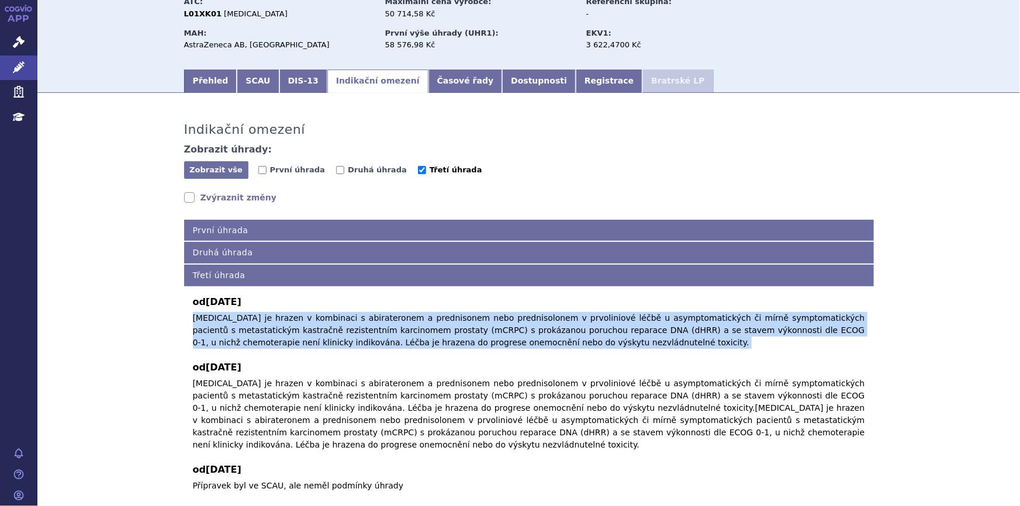
click at [418, 170] on input "Třetí úhrada" at bounding box center [422, 170] width 8 height 8
checkbox input "false"
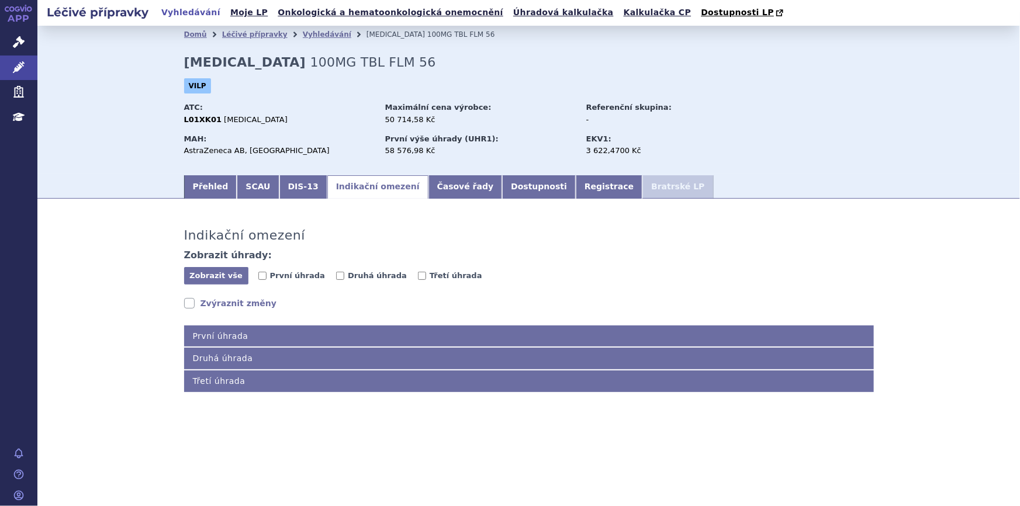
scroll to position [0, 0]
click at [336, 278] on input "Druhá úhrada" at bounding box center [340, 276] width 8 height 8
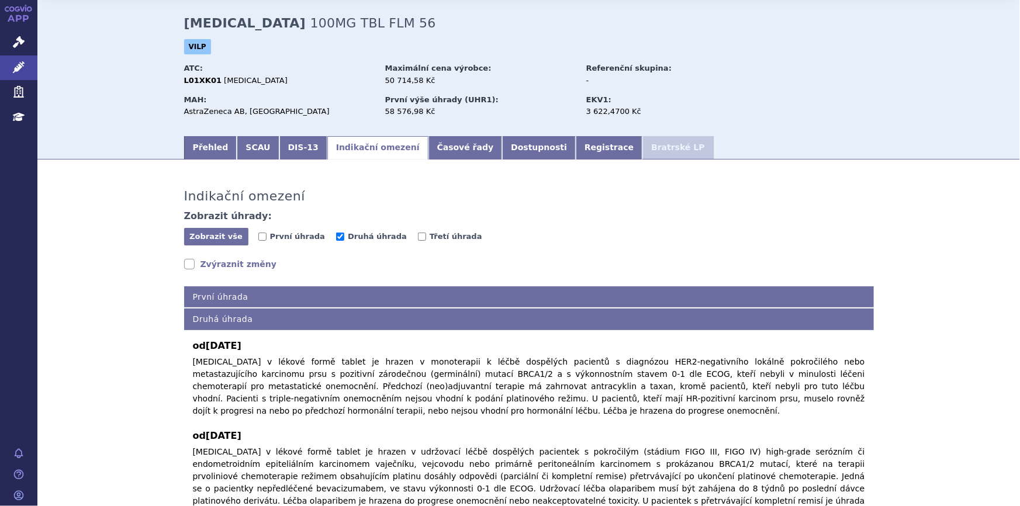
scroll to position [106, 0]
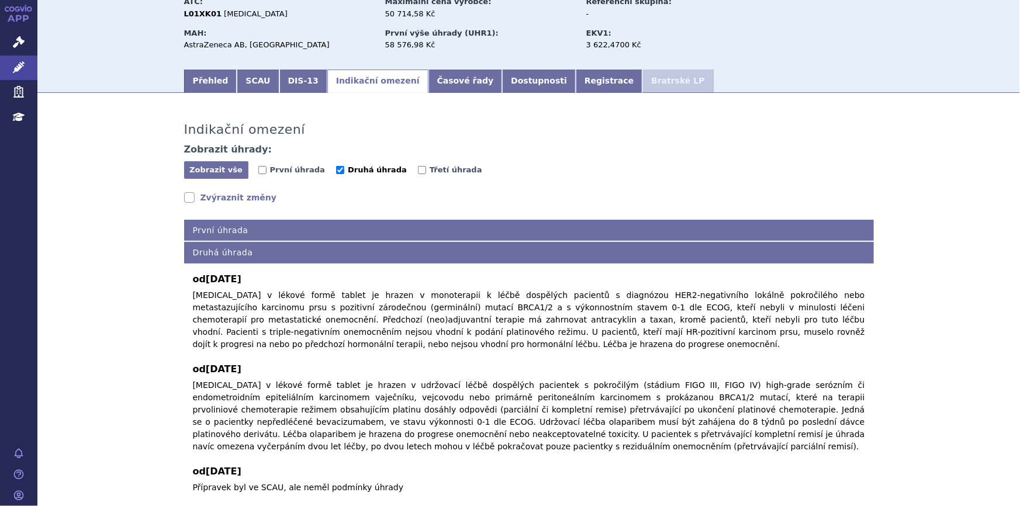
click at [336, 170] on input "Druhá úhrada" at bounding box center [340, 170] width 8 height 8
checkbox input "false"
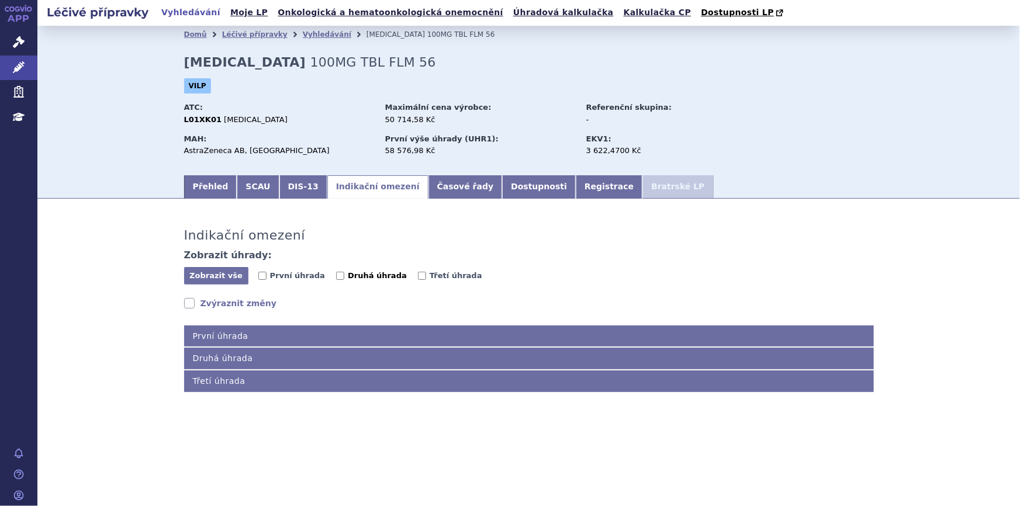
scroll to position [0, 0]
click at [263, 276] on input "První úhrada" at bounding box center [262, 276] width 8 height 8
checkbox input "true"
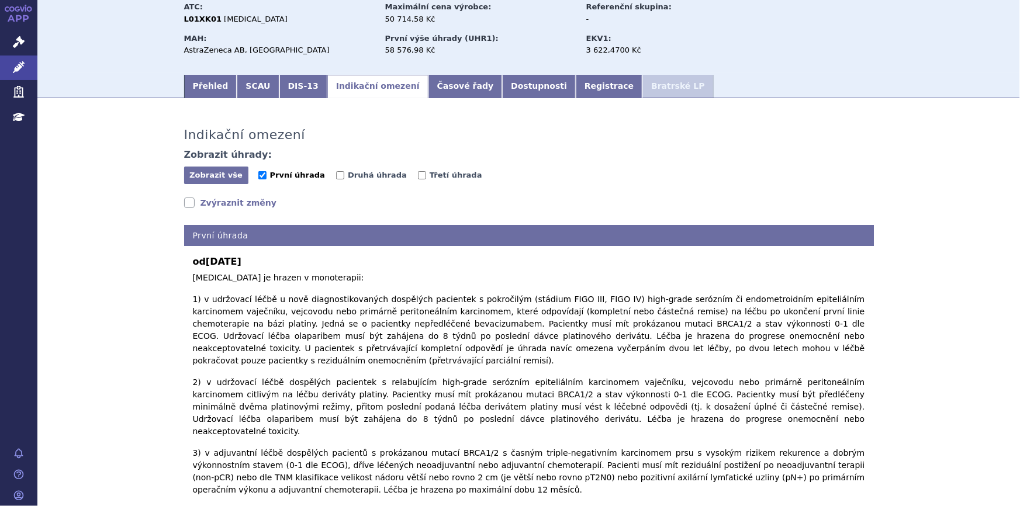
scroll to position [53, 0]
